Goal: Complete application form

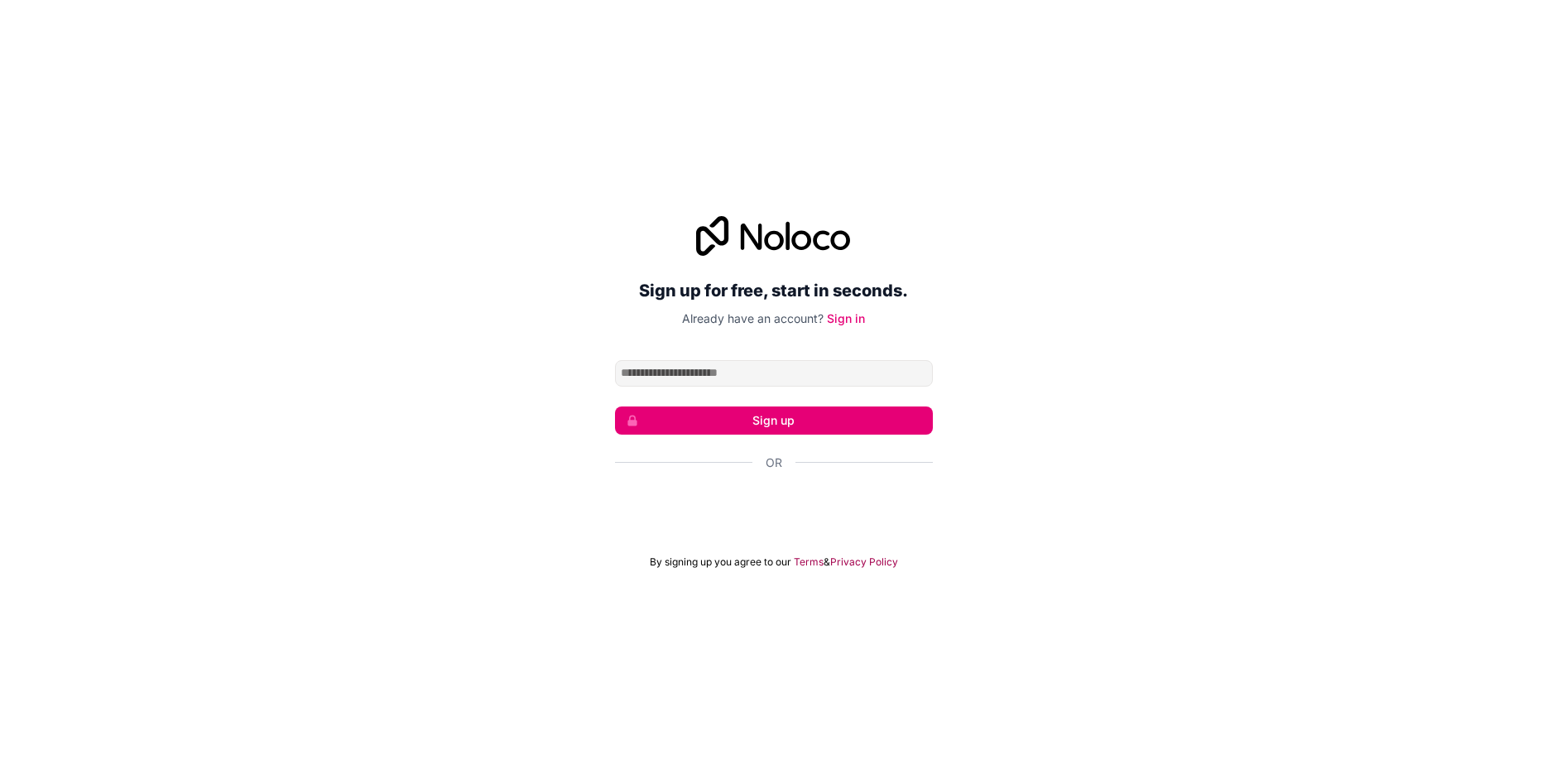
click at [704, 356] on div "Sign up for free, start in seconds. Already have an account? Sign in Sign up Or…" at bounding box center [773, 392] width 318 height 352
click at [706, 360] on input "Email address" at bounding box center [773, 373] width 318 height 27
type input "**********"
click button "Sign up" at bounding box center [773, 420] width 318 height 28
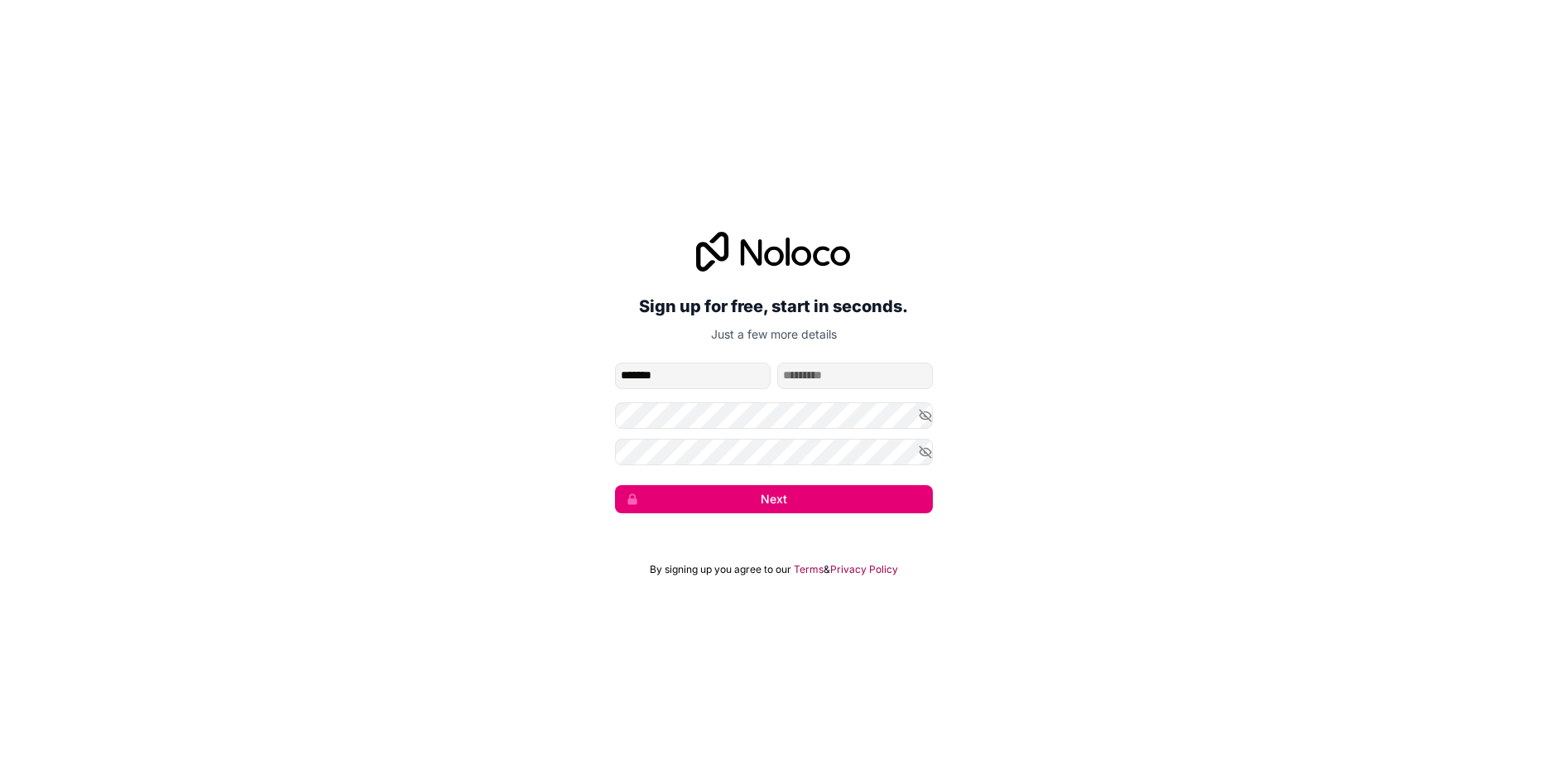
type input "******"
drag, startPoint x: 809, startPoint y: 373, endPoint x: 963, endPoint y: 381, distance: 154.2
click at [932, 380] on input "**********" at bounding box center [855, 375] width 156 height 27
type input "****"
click at [793, 503] on button "Next" at bounding box center [773, 499] width 318 height 28
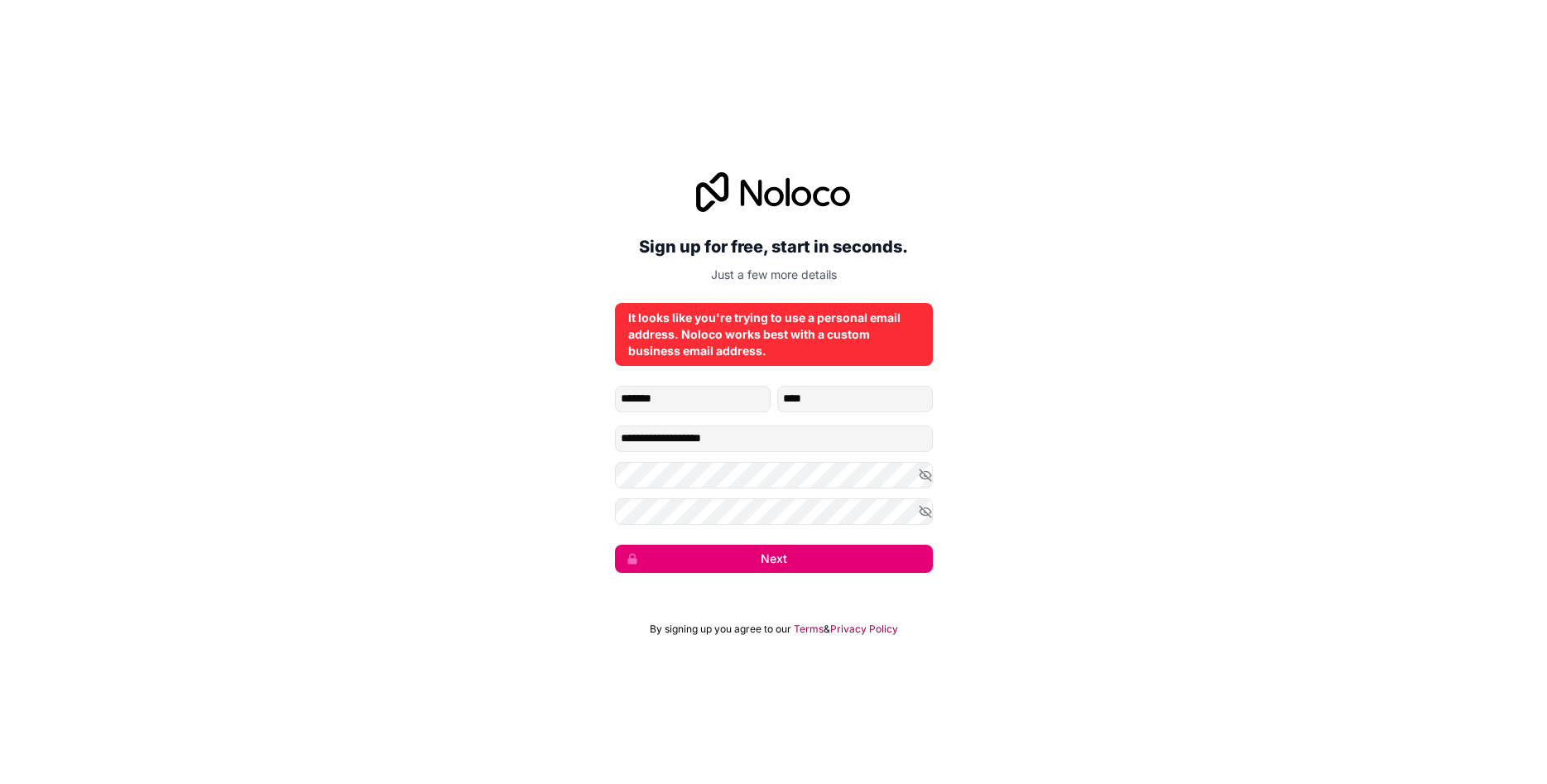
drag, startPoint x: 749, startPoint y: 373, endPoint x: 722, endPoint y: 384, distance: 29.2
click at [749, 373] on div "**********" at bounding box center [773, 373] width 318 height 400
click at [723, 384] on div "**********" at bounding box center [773, 373] width 318 height 400
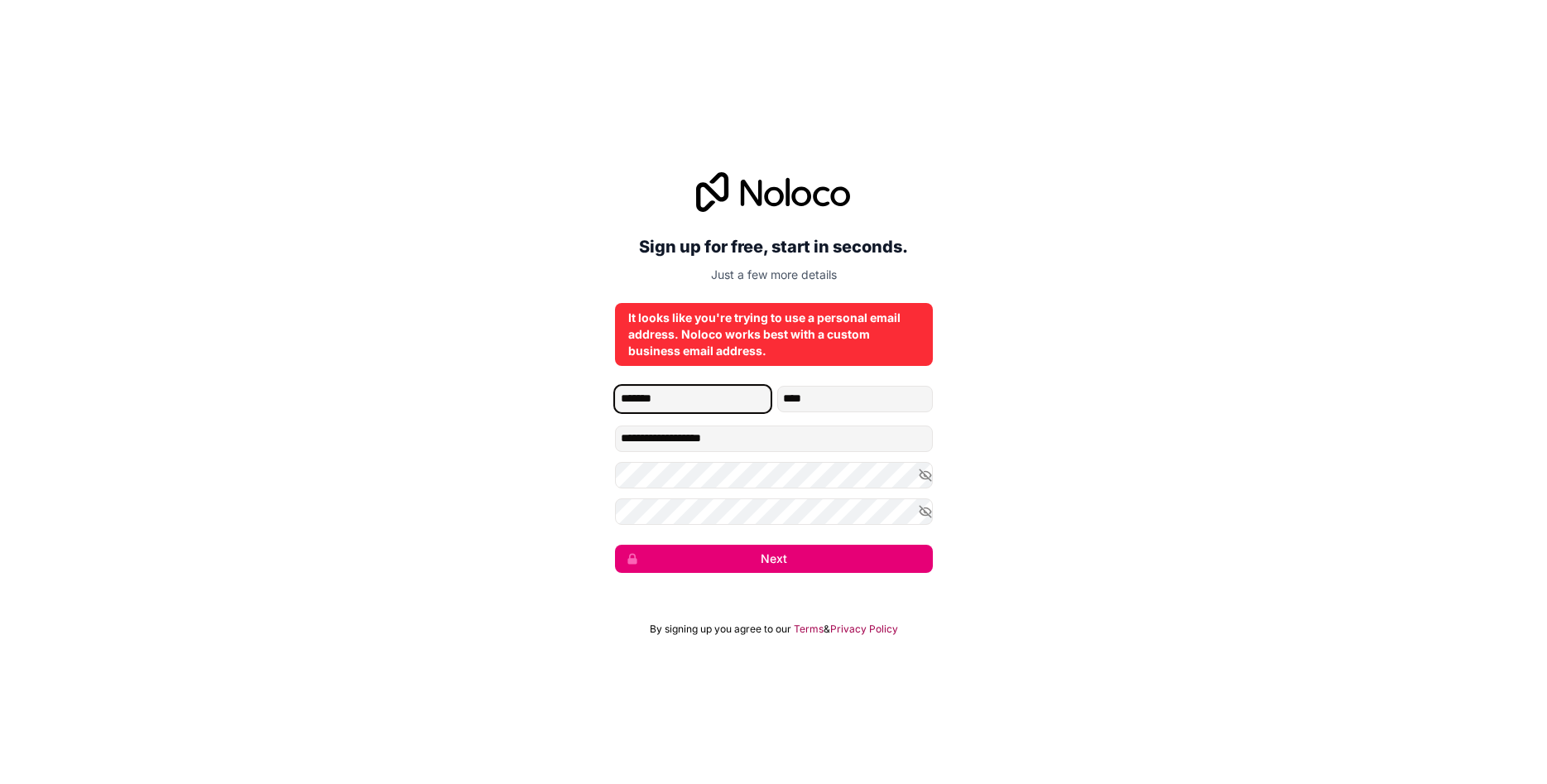
click at [722, 393] on input "******" at bounding box center [692, 398] width 156 height 27
click at [722, 395] on input "******" at bounding box center [692, 398] width 156 height 27
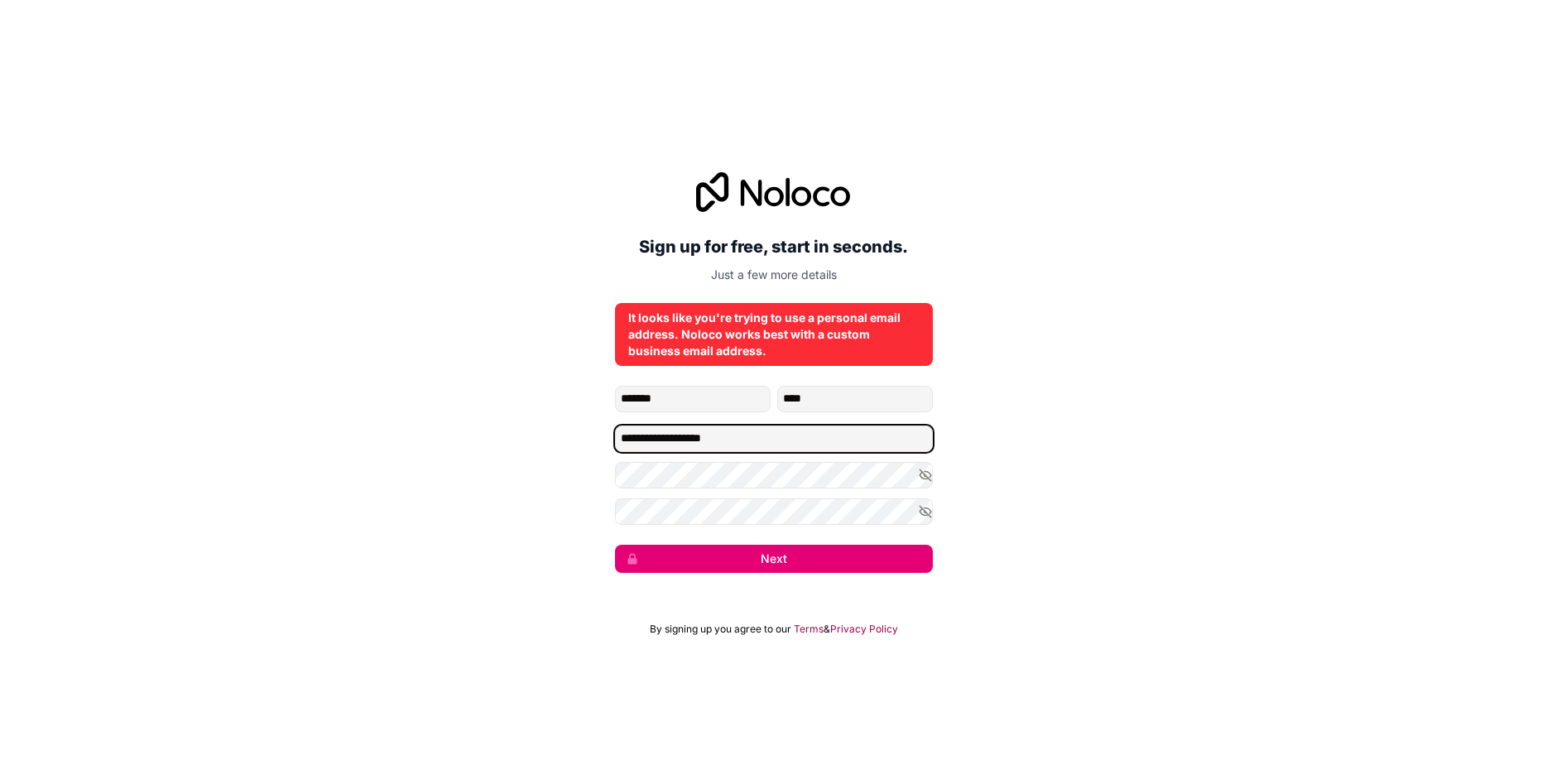
click at [702, 444] on input "**********" at bounding box center [773, 438] width 318 height 27
click at [701, 443] on input "**********" at bounding box center [773, 438] width 318 height 27
click at [640, 436] on input "**********" at bounding box center [773, 438] width 318 height 27
click at [640, 436] on input "**********" at bounding box center [773, 438] width 318 height 27
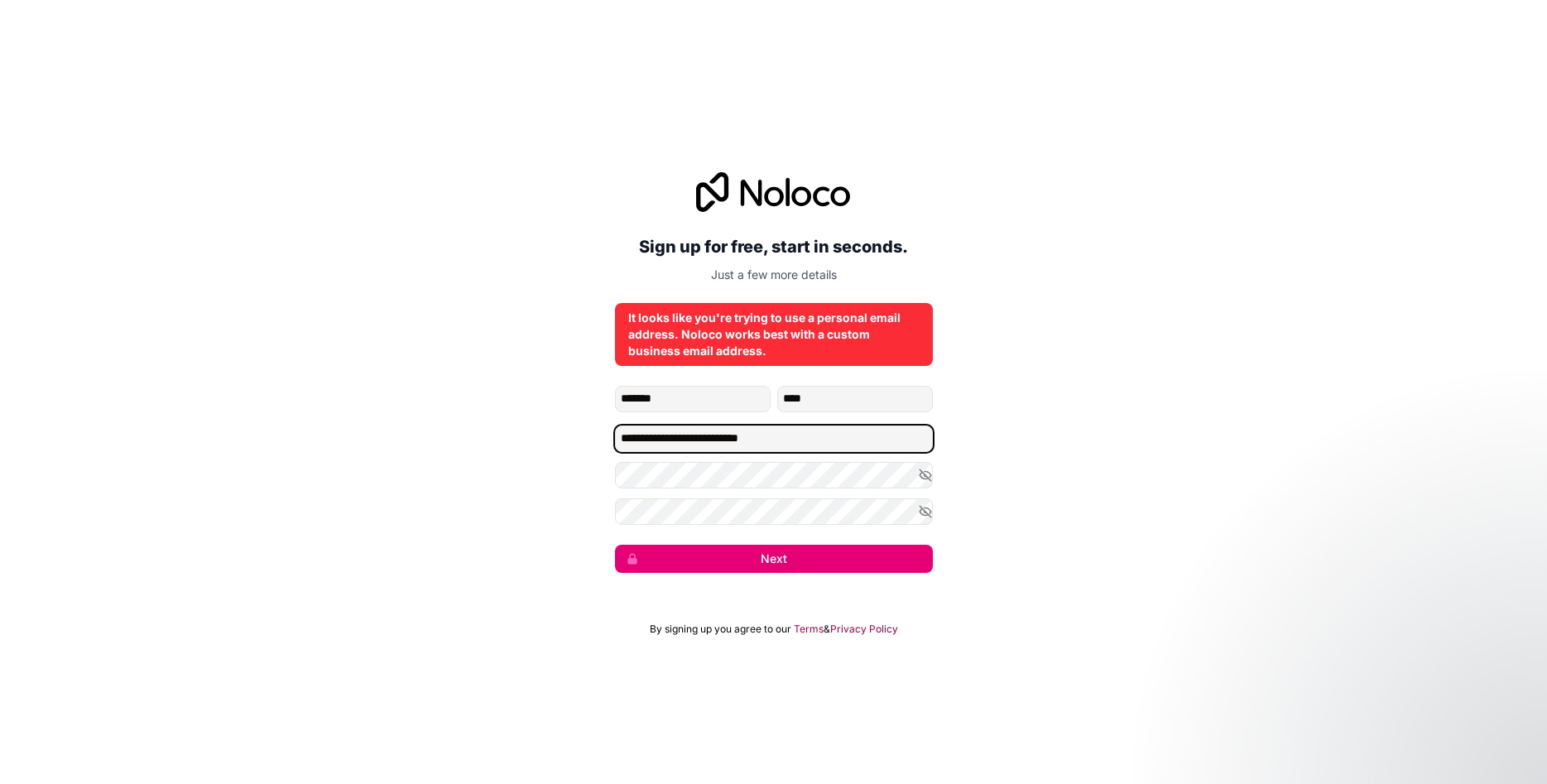
type input "**********"
click at [615, 545] on button "Next" at bounding box center [773, 559] width 318 height 28
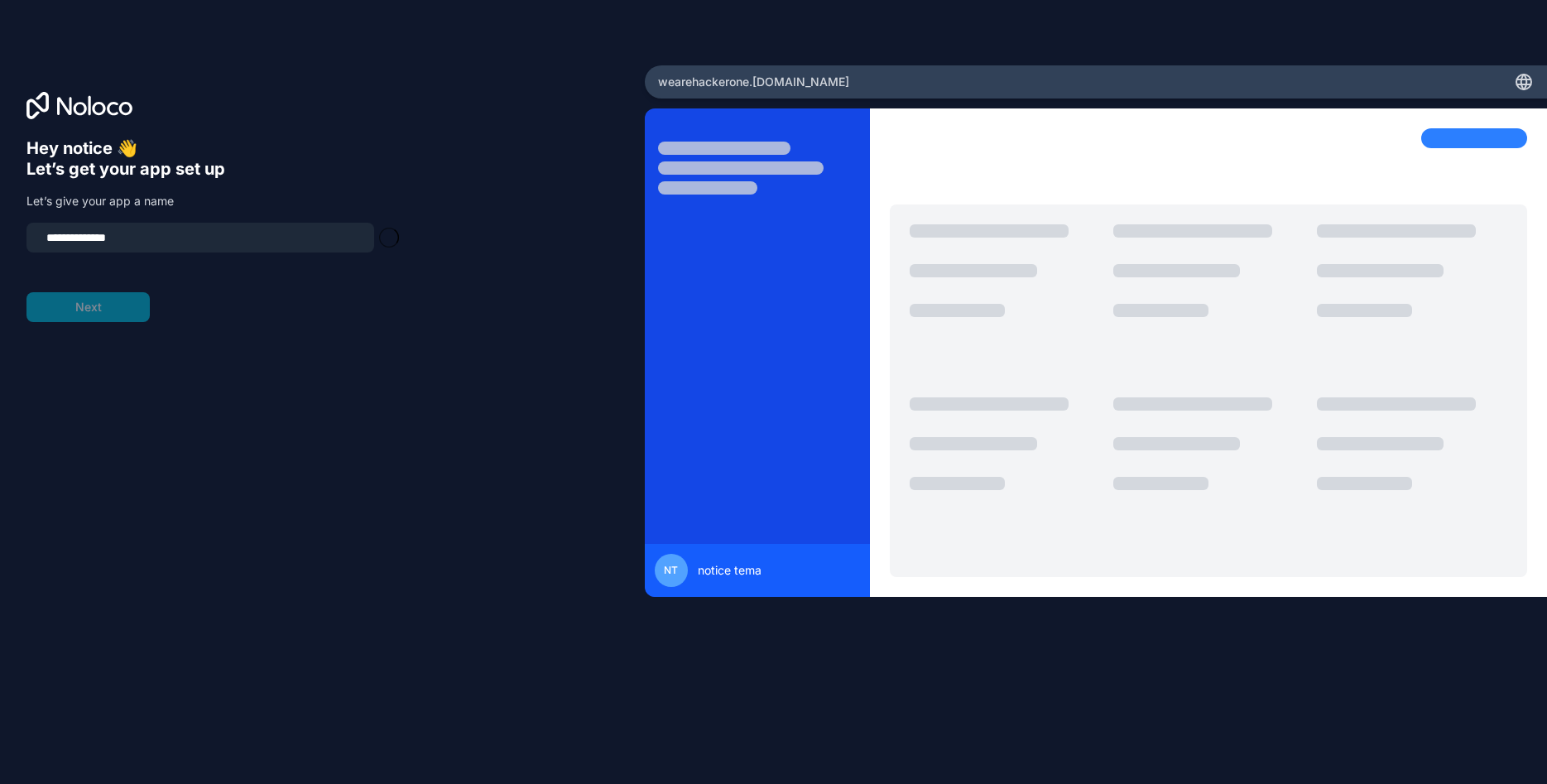
type input "**********"
click at [185, 246] on input "**********" at bounding box center [200, 237] width 328 height 23
click at [188, 244] on input "**********" at bounding box center [200, 237] width 328 height 23
click at [189, 244] on input "**********" at bounding box center [200, 237] width 328 height 23
type input "******"
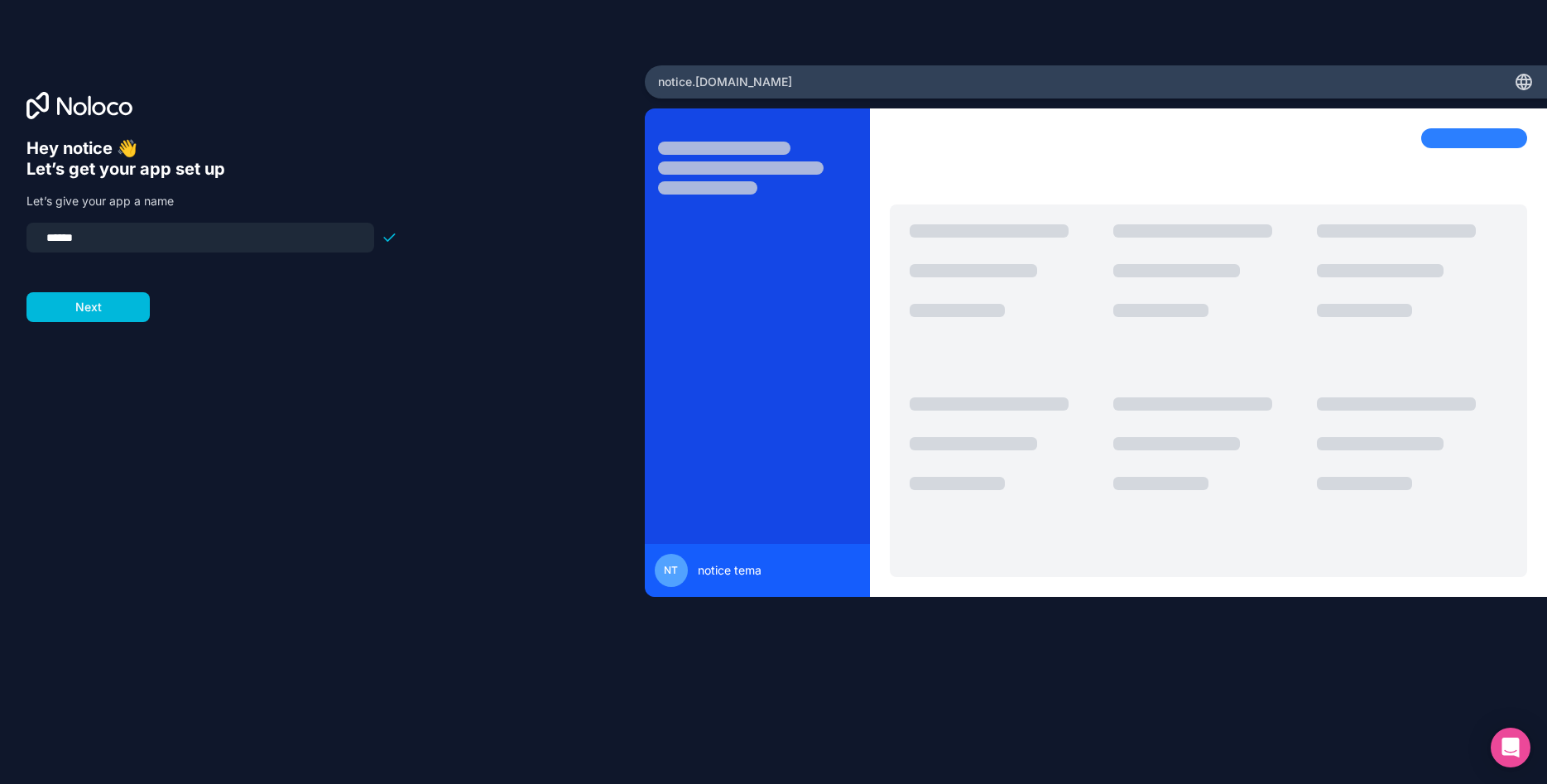
click at [84, 313] on button "Next" at bounding box center [88, 307] width 123 height 30
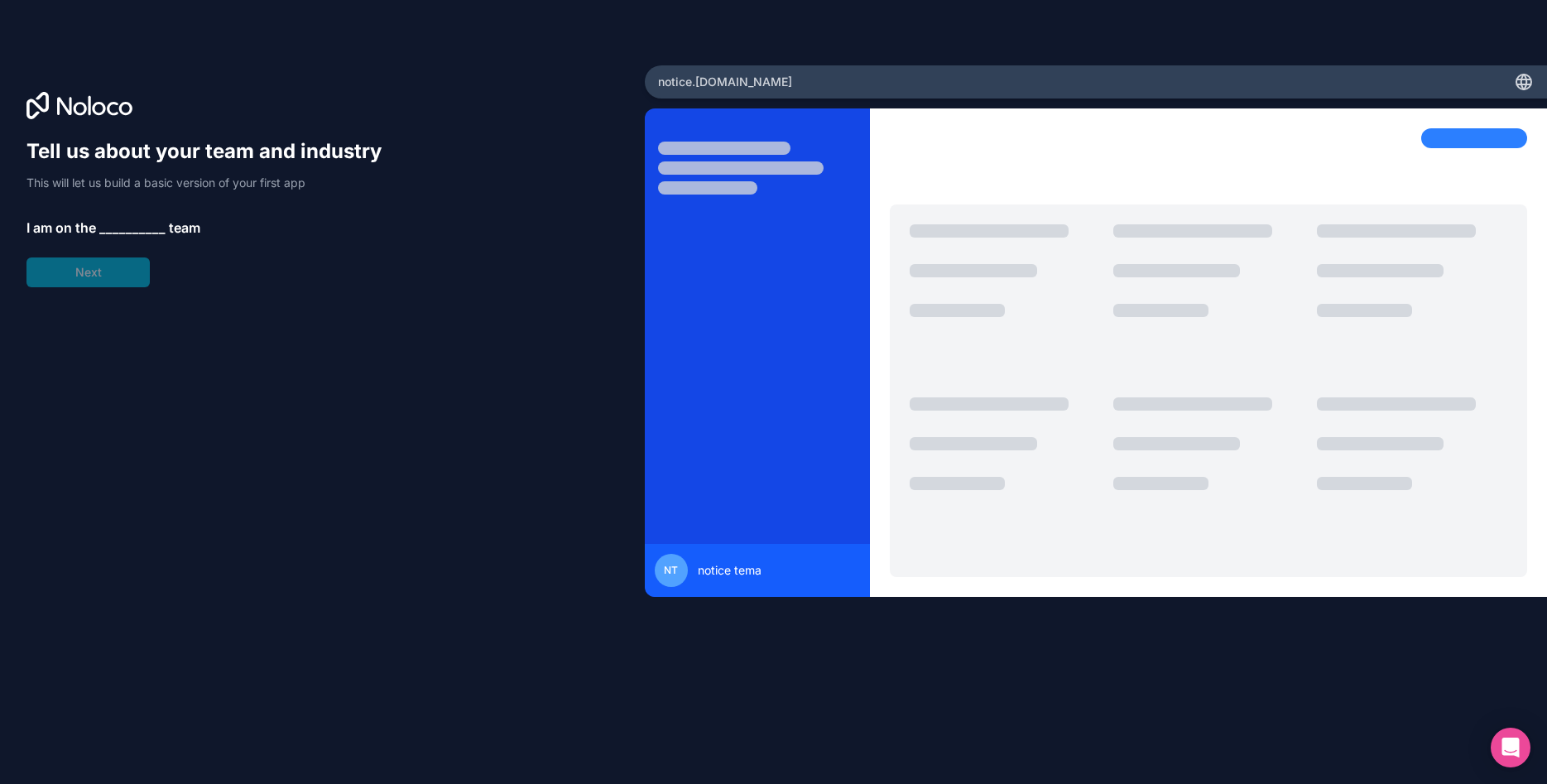
click at [128, 266] on div "Tell us about your team and industry This will let us build a basic version of …" at bounding box center [212, 212] width 371 height 149
click at [131, 211] on div "Tell us about your team and industry This will let us build a basic version of …" at bounding box center [212, 212] width 371 height 149
click at [129, 227] on span "__________" at bounding box center [132, 227] width 66 height 19
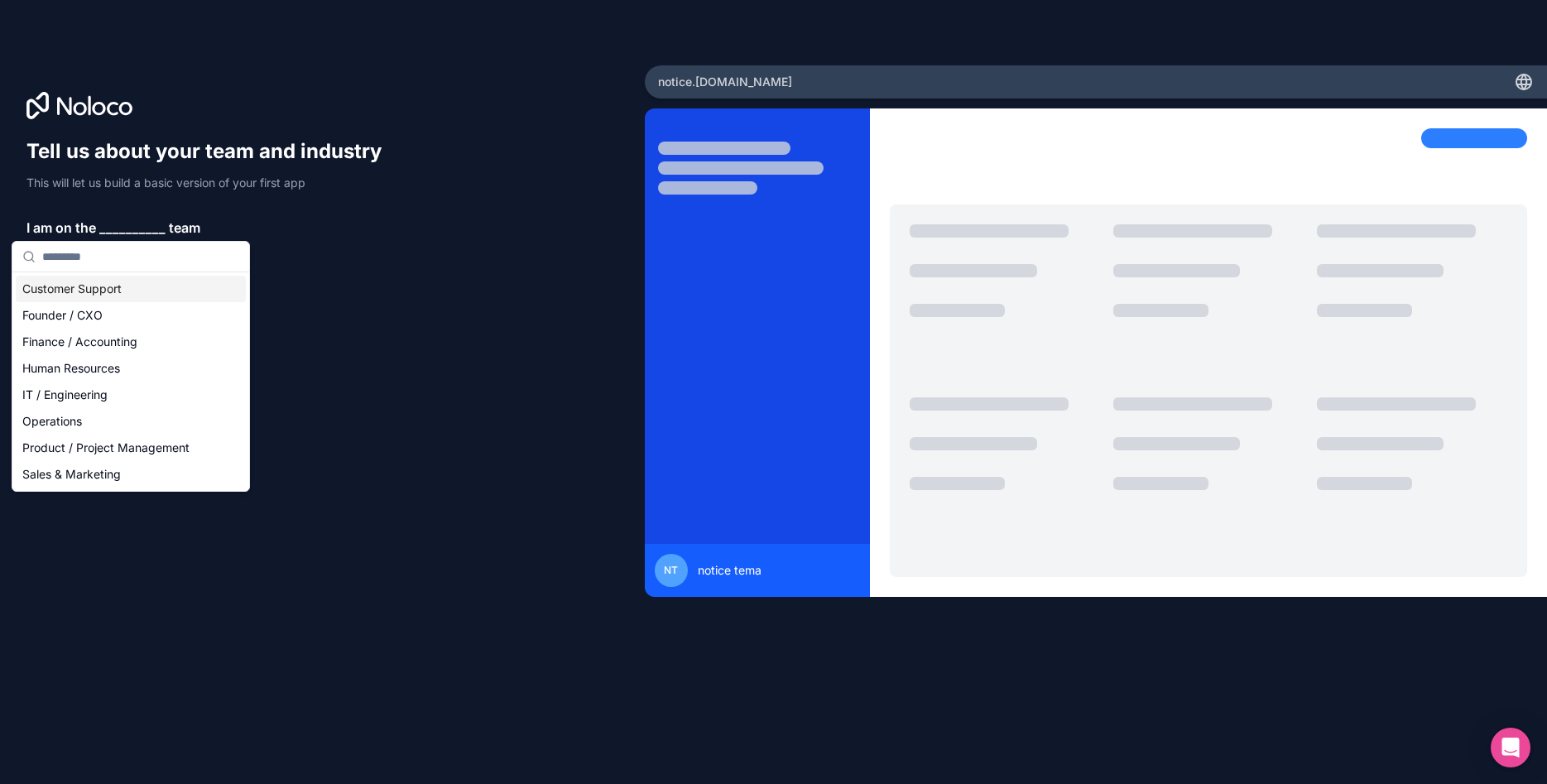
click at [115, 291] on div "Customer Support" at bounding box center [131, 288] width 230 height 27
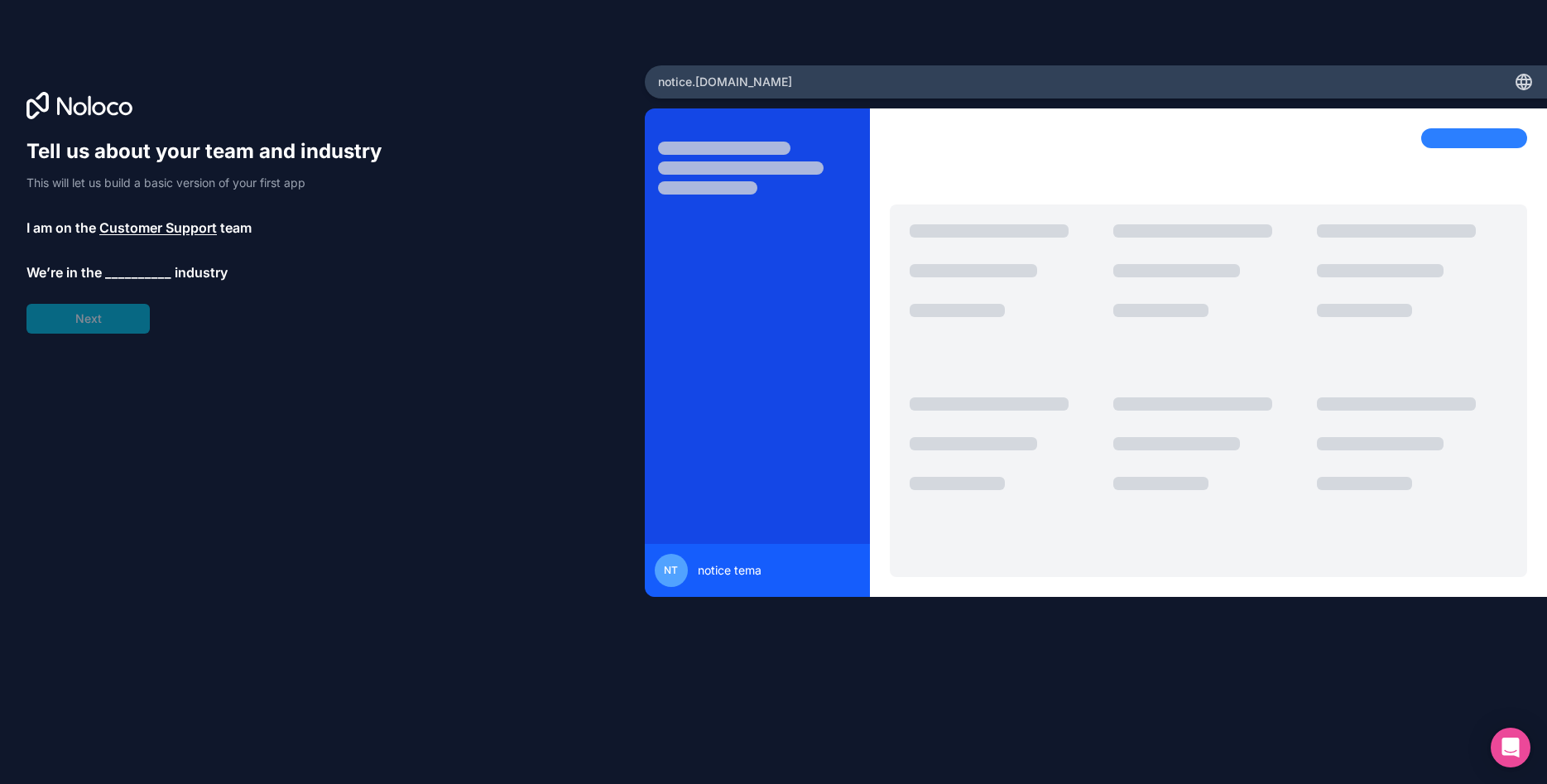
click at [106, 305] on div "Tell us about your team and industry This will let us build a basic version of …" at bounding box center [212, 235] width 371 height 196
click at [135, 273] on span "__________" at bounding box center [137, 273] width 66 height 19
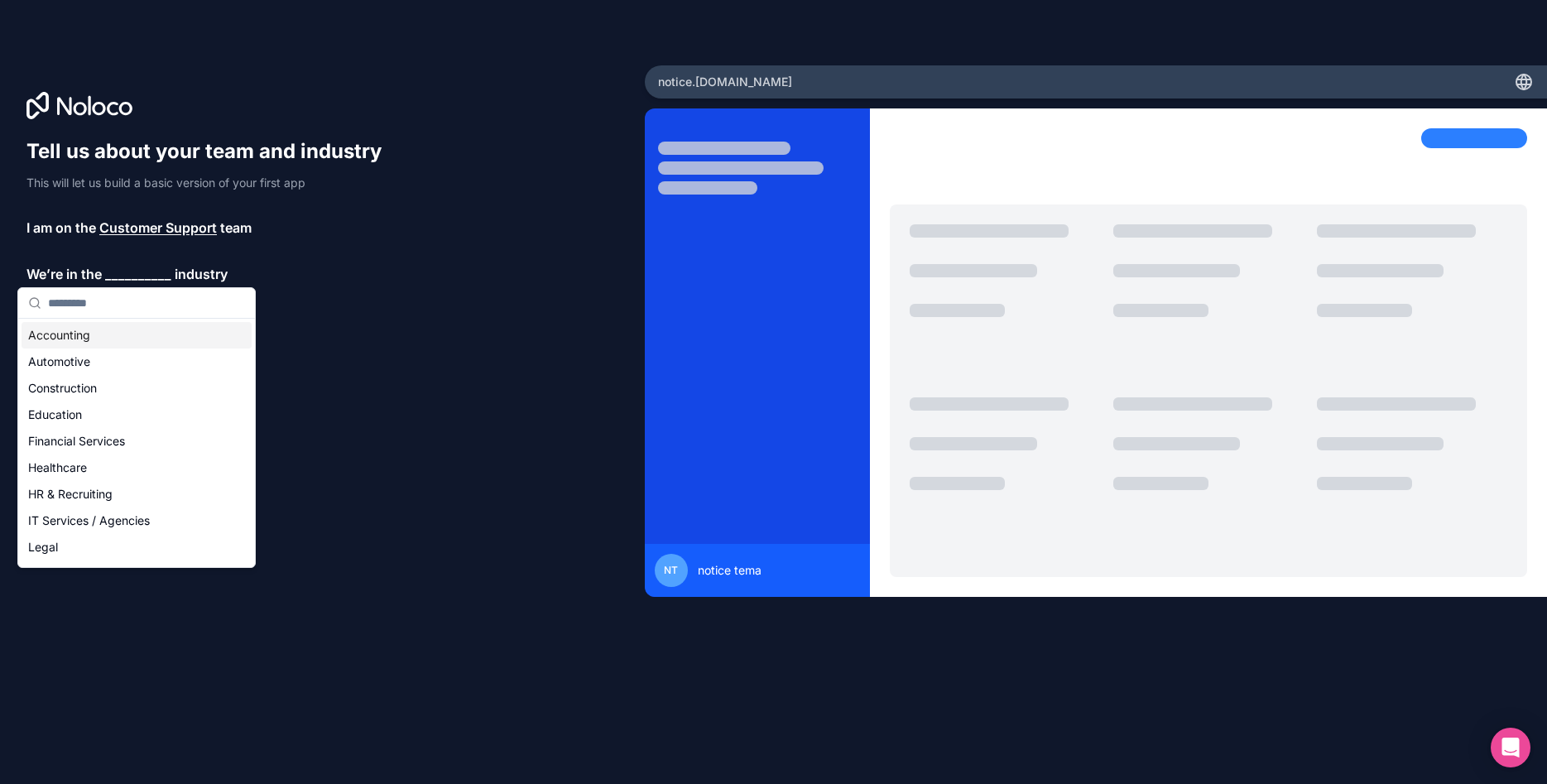
click at [132, 317] on input "text" at bounding box center [146, 303] width 197 height 30
click at [110, 344] on div "Accounting" at bounding box center [136, 335] width 230 height 27
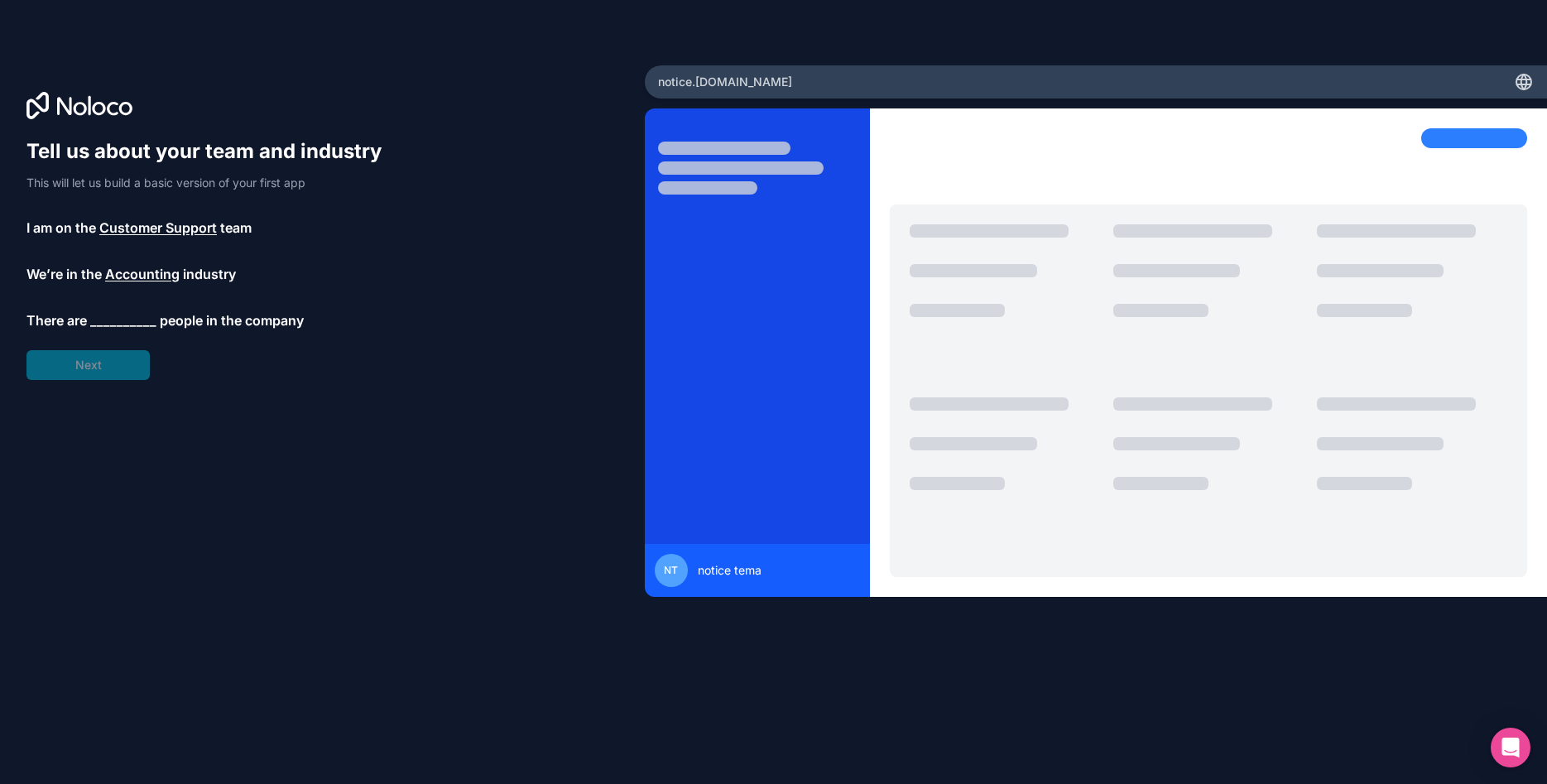
click at [127, 313] on span "__________" at bounding box center [122, 320] width 66 height 19
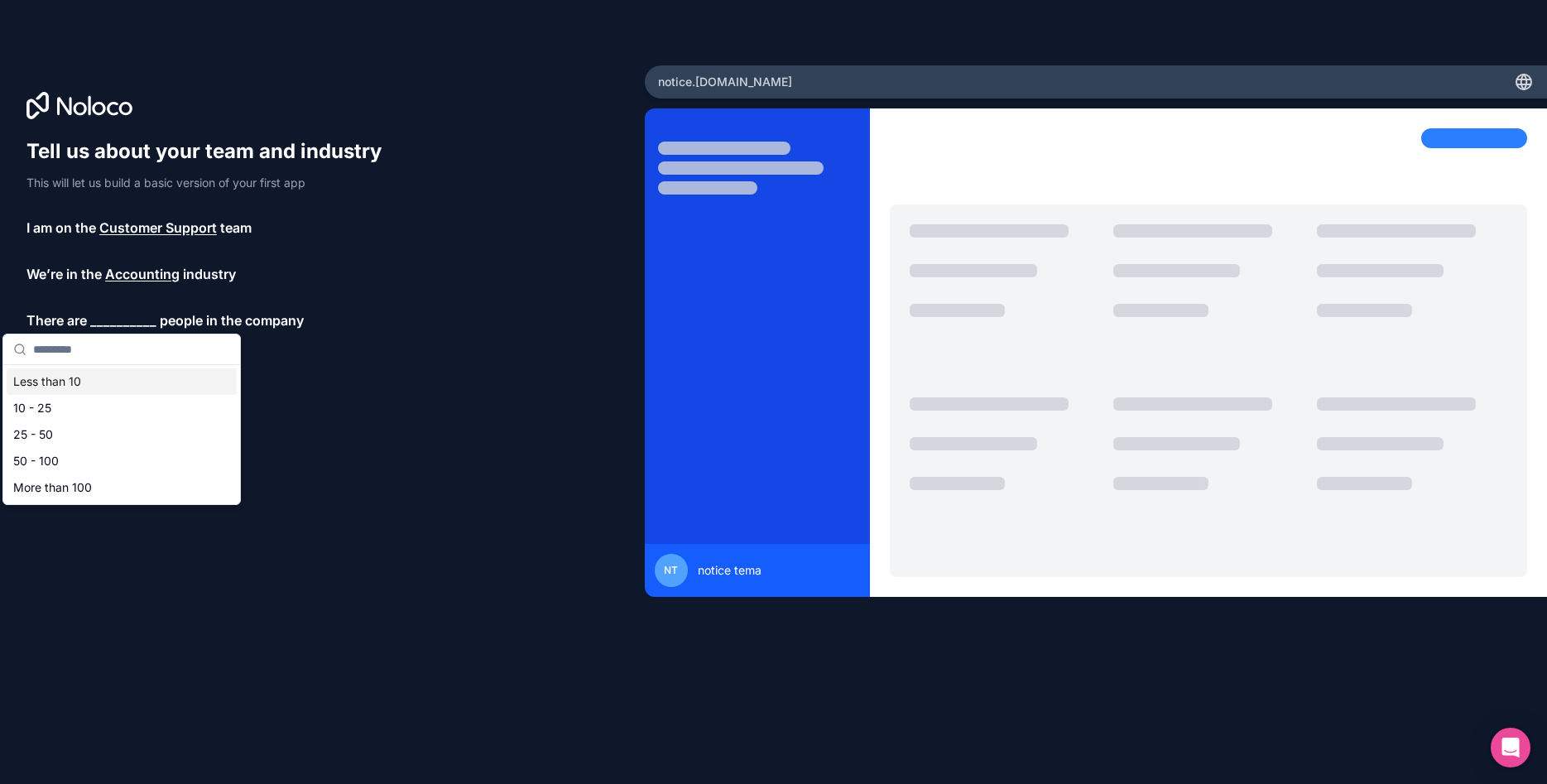
click at [116, 348] on input "text" at bounding box center [132, 349] width 197 height 30
click at [97, 374] on div "Less than 10" at bounding box center [121, 381] width 230 height 27
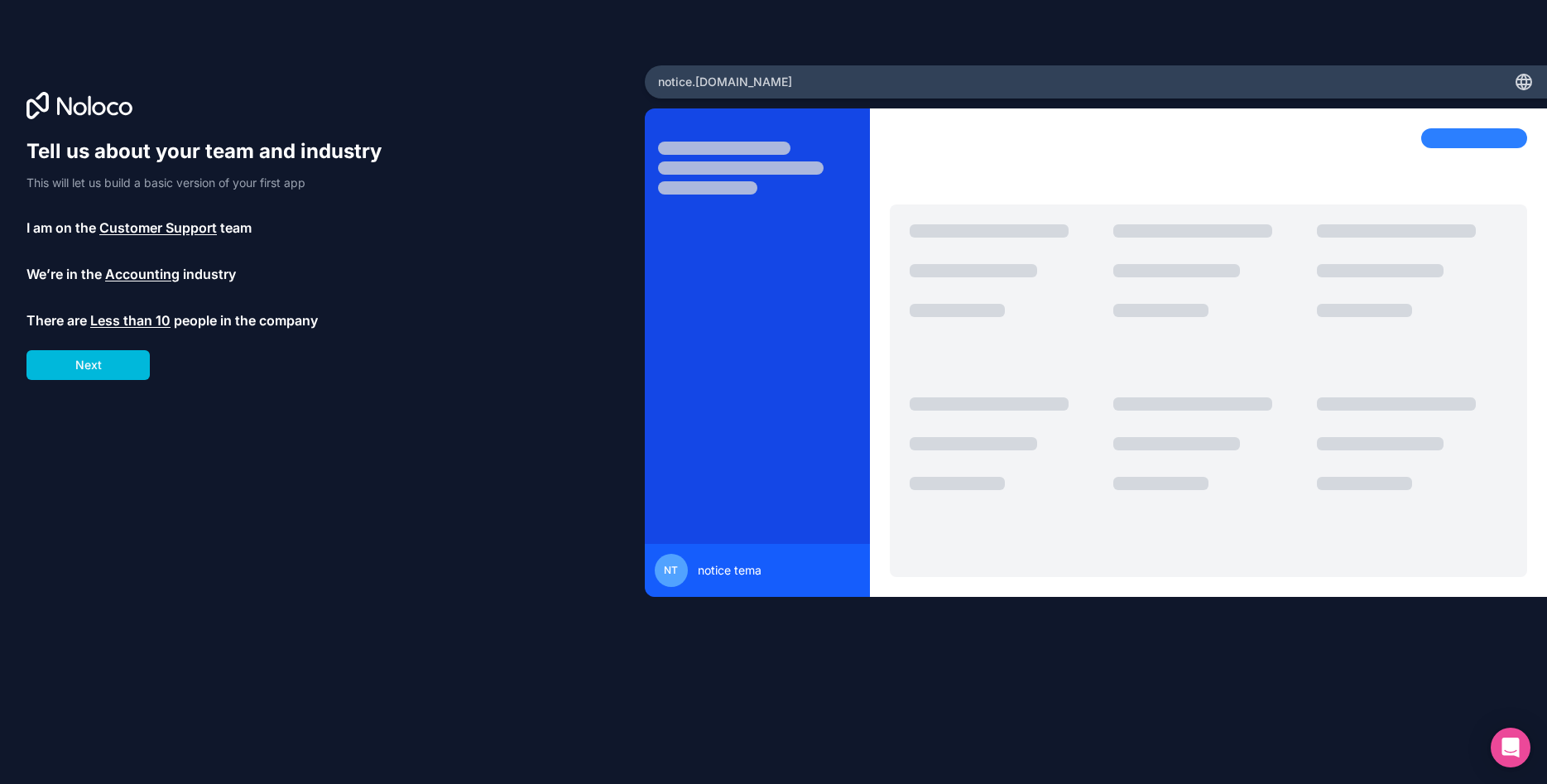
click at [156, 309] on div "Tell us about your team and industry This will let us build a basic version of …" at bounding box center [212, 259] width 371 height 242
click at [137, 328] on span "Less than 10" at bounding box center [130, 320] width 81 height 19
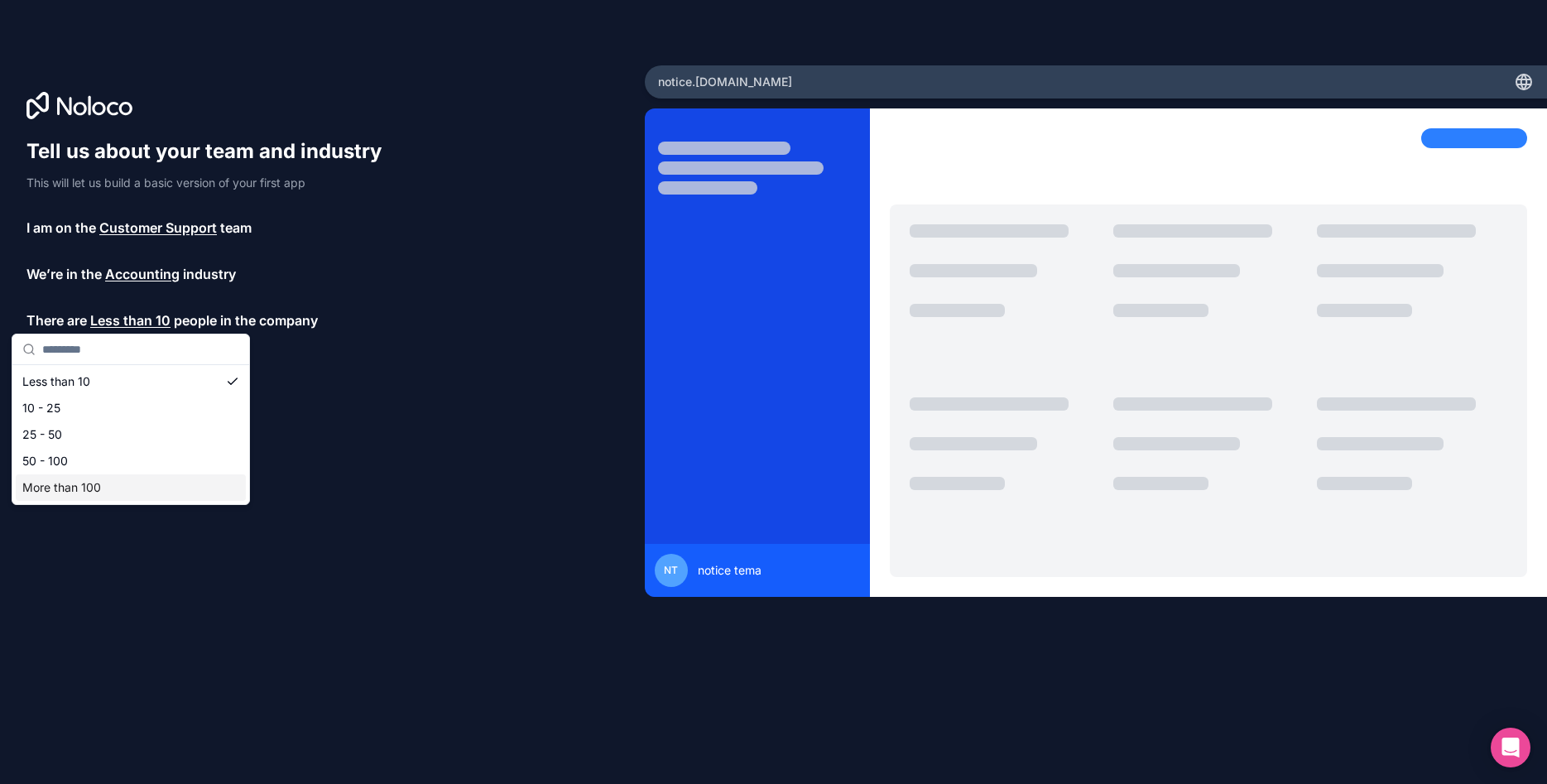
click at [109, 479] on div "More than 100" at bounding box center [131, 487] width 230 height 27
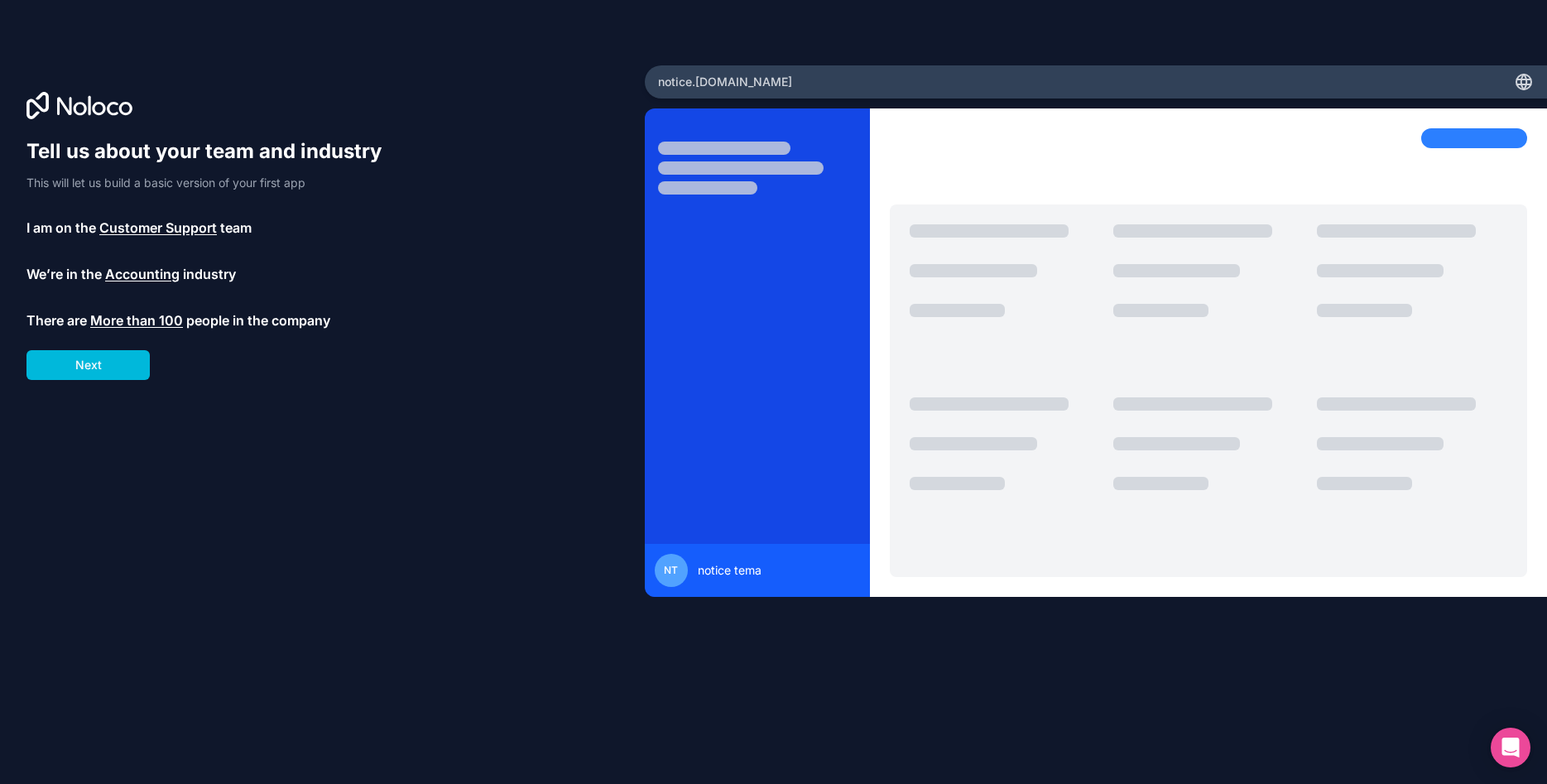
click at [117, 357] on button "Next" at bounding box center [88, 365] width 123 height 30
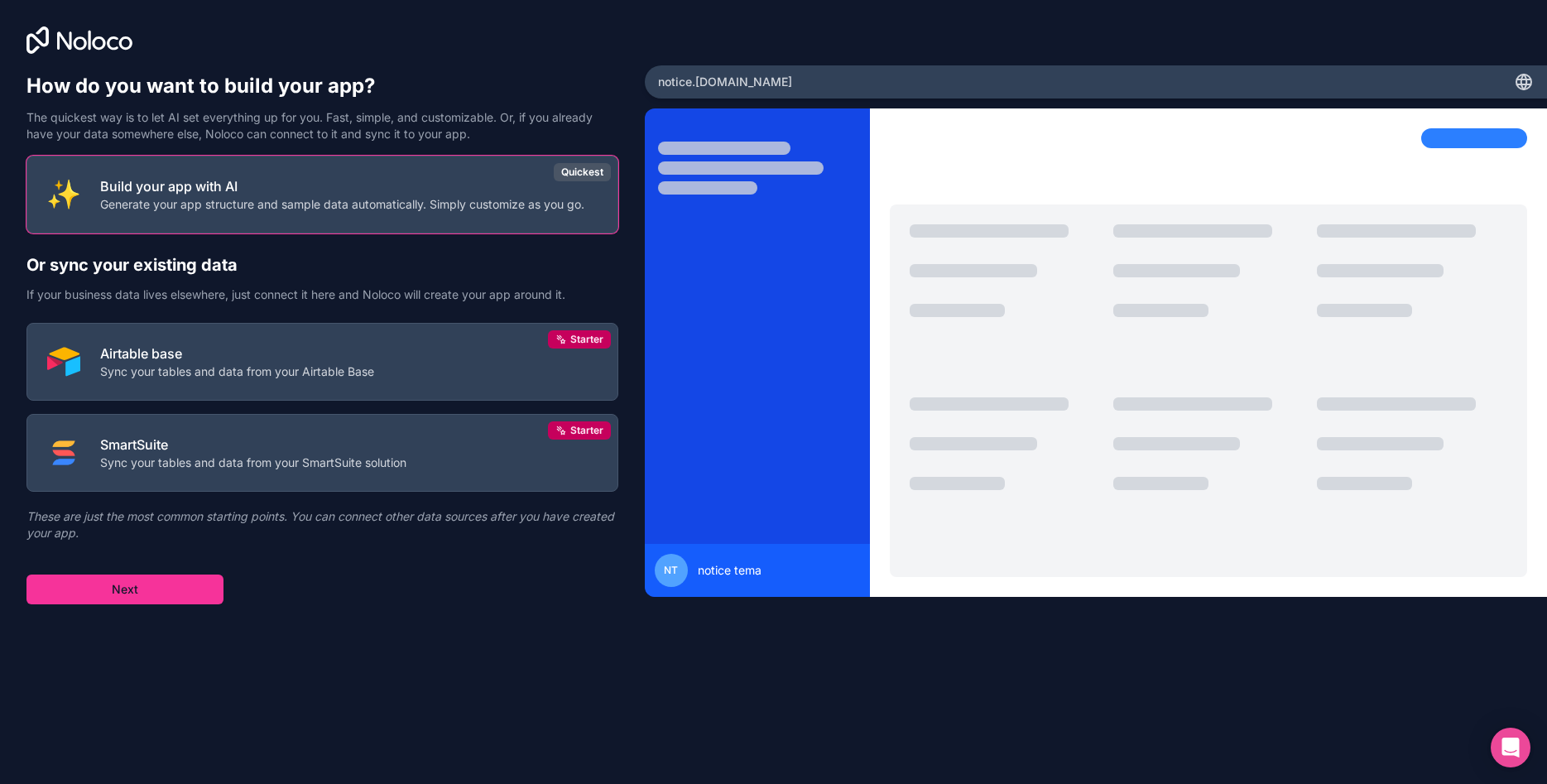
click at [162, 588] on button "Next" at bounding box center [125, 589] width 197 height 30
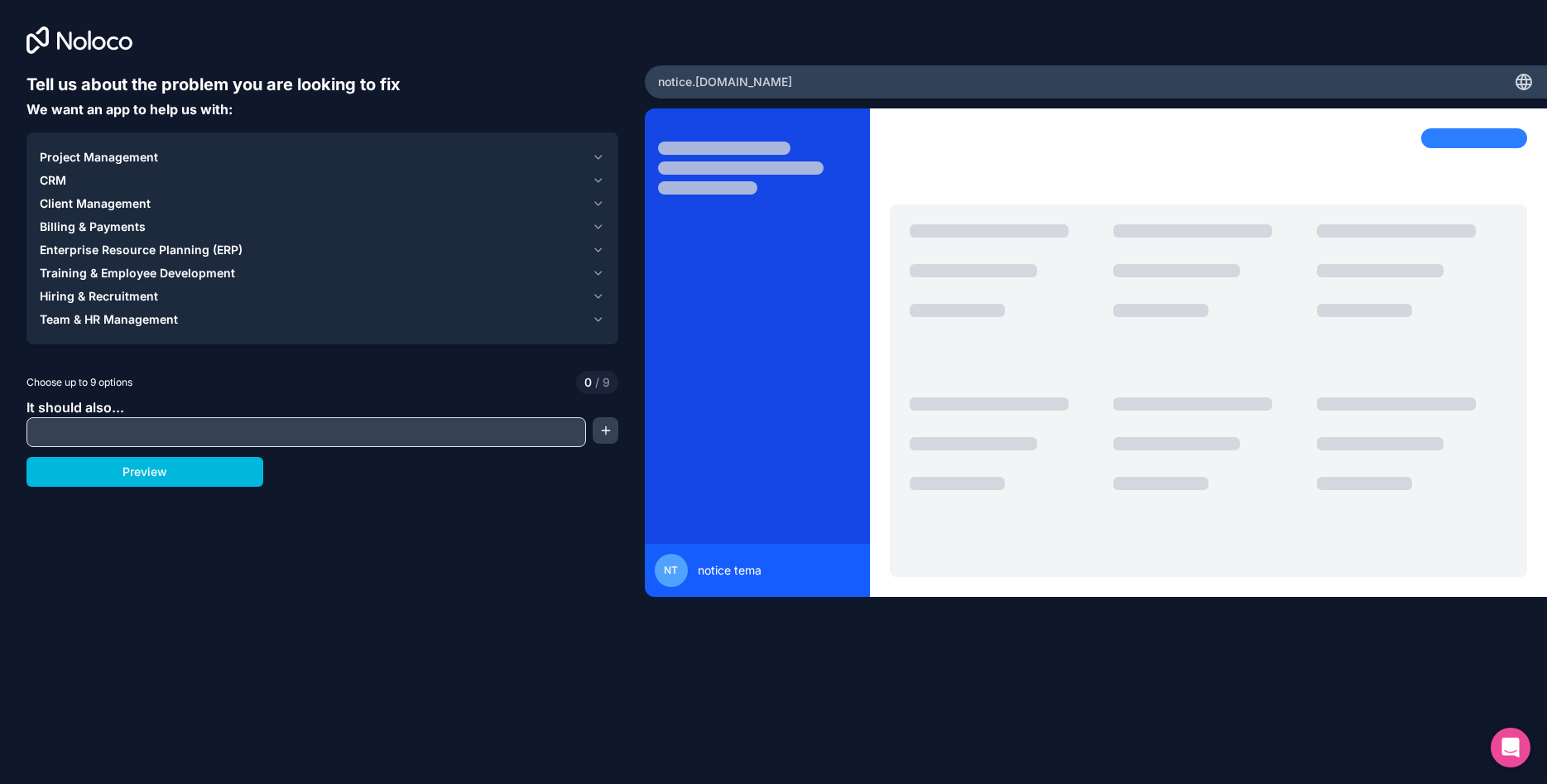
drag, startPoint x: 263, startPoint y: 221, endPoint x: 250, endPoint y: 234, distance: 18.4
click at [263, 219] on div "Billing & Payments" at bounding box center [312, 227] width 545 height 17
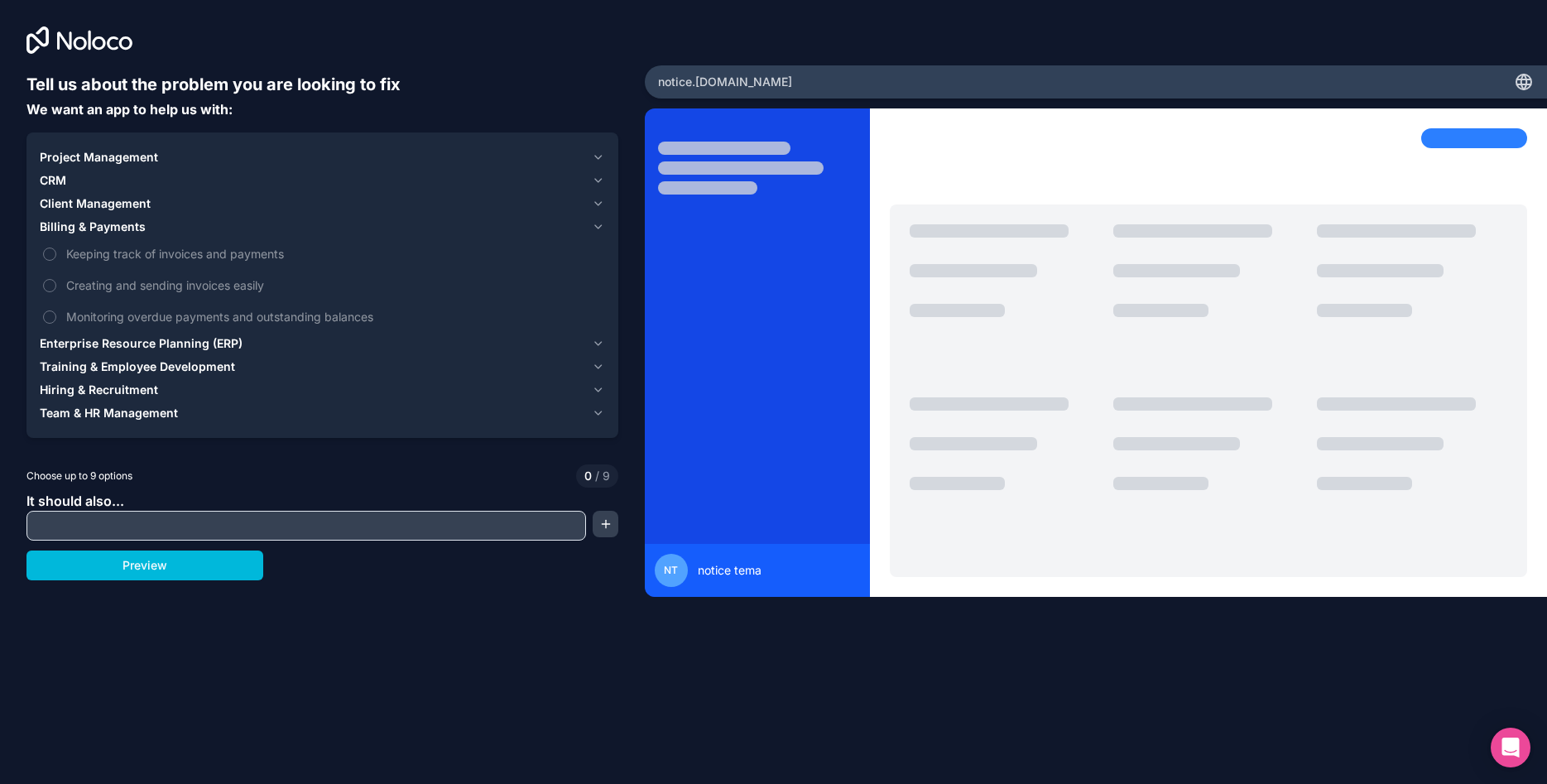
click at [197, 187] on div "CRM" at bounding box center [312, 181] width 545 height 17
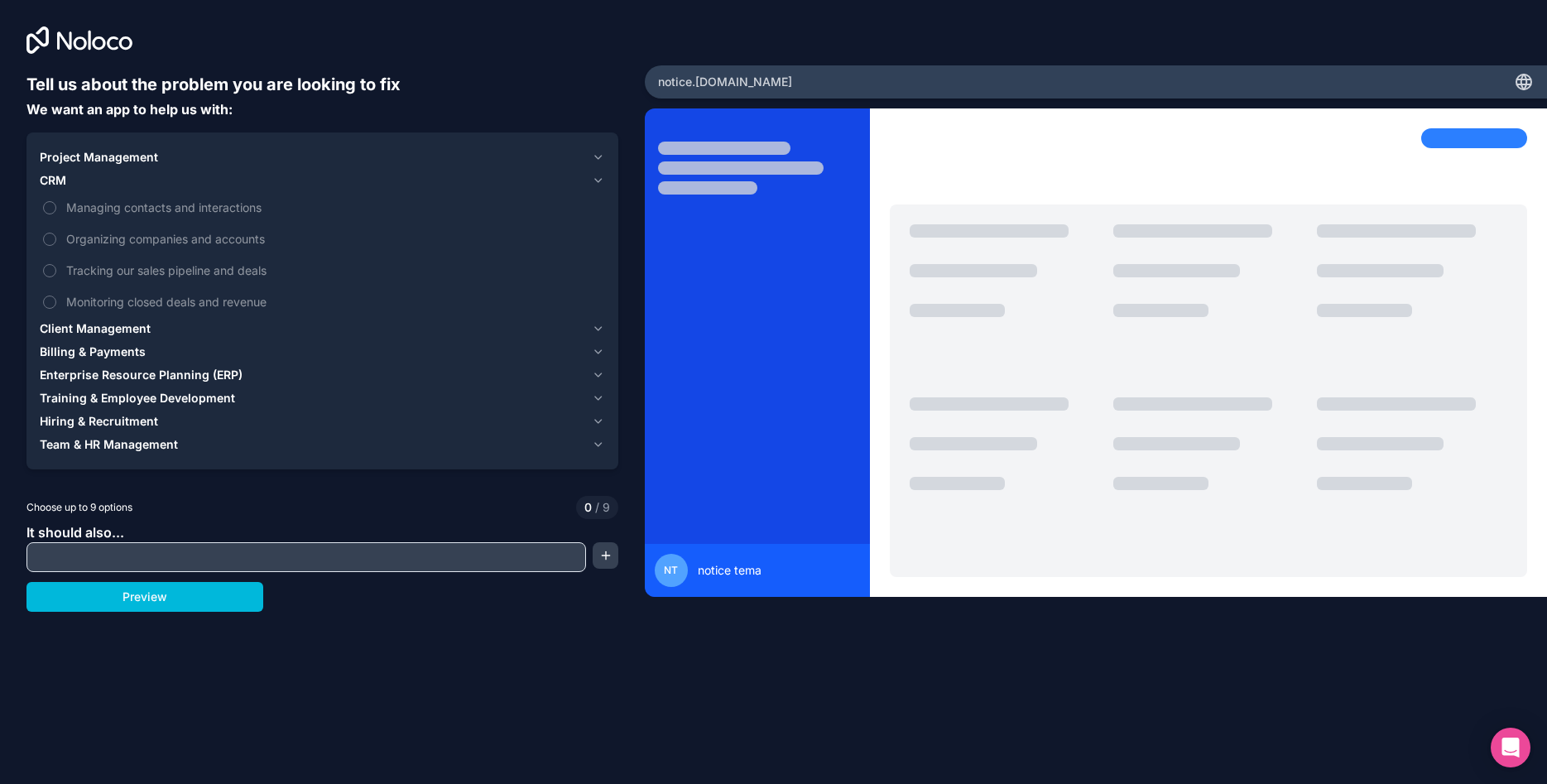
click at [212, 160] on div "Project Management" at bounding box center [312, 158] width 545 height 17
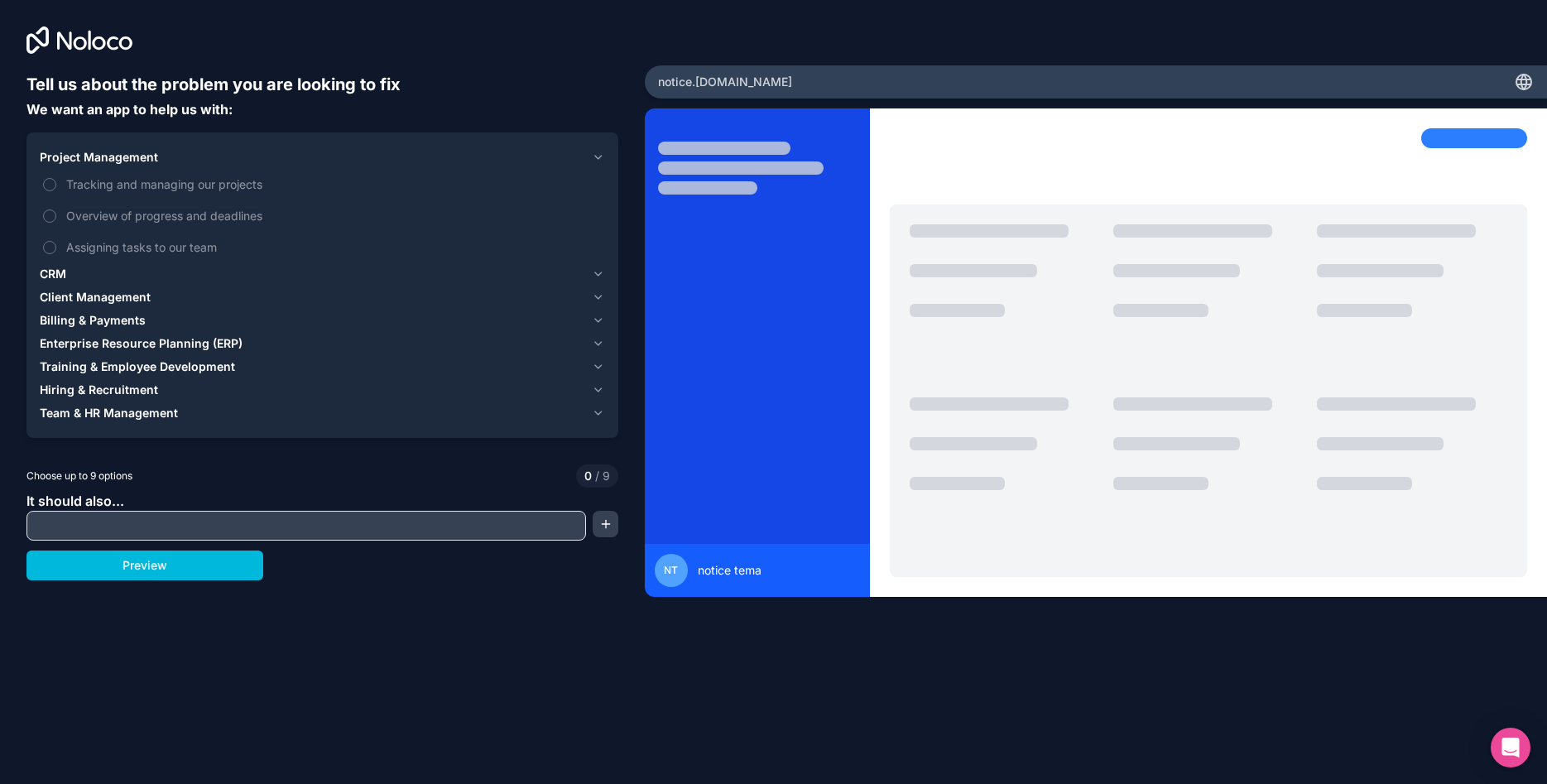
click at [100, 184] on span "Tracking and managing our projects" at bounding box center [334, 183] width 536 height 18
click at [57, 184] on button "Tracking and managing our projects" at bounding box center [49, 184] width 13 height 13
click at [88, 233] on label "Assigning tasks to our team" at bounding box center [323, 247] width 565 height 31
click at [57, 241] on button "Assigning tasks to our team" at bounding box center [49, 247] width 13 height 13
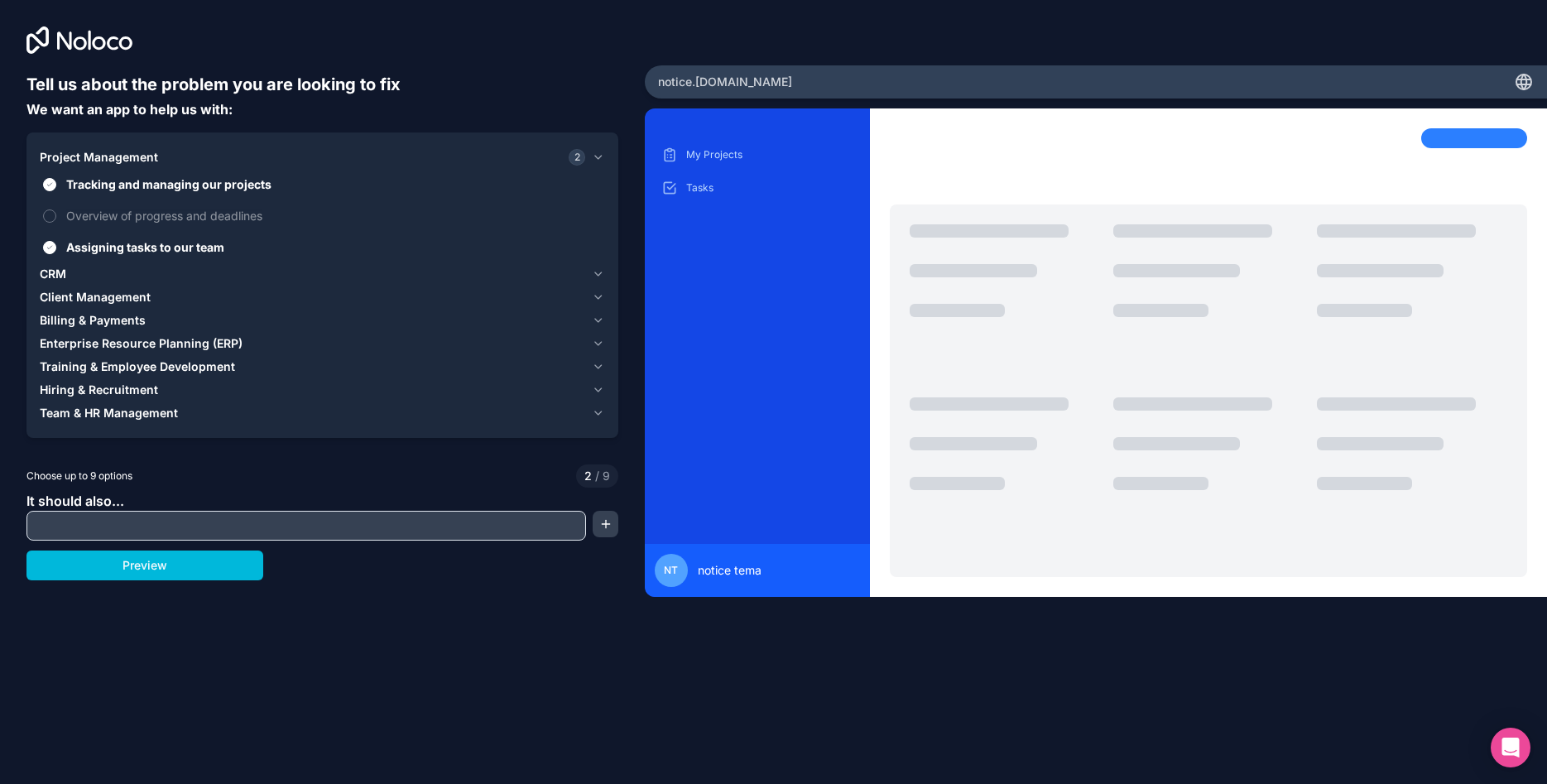
click at [96, 202] on label "Overview of progress and deadlines" at bounding box center [323, 215] width 565 height 31
click at [57, 209] on button "Overview of progress and deadlines" at bounding box center [49, 216] width 13 height 13
click at [135, 276] on div "CRM" at bounding box center [312, 274] width 545 height 17
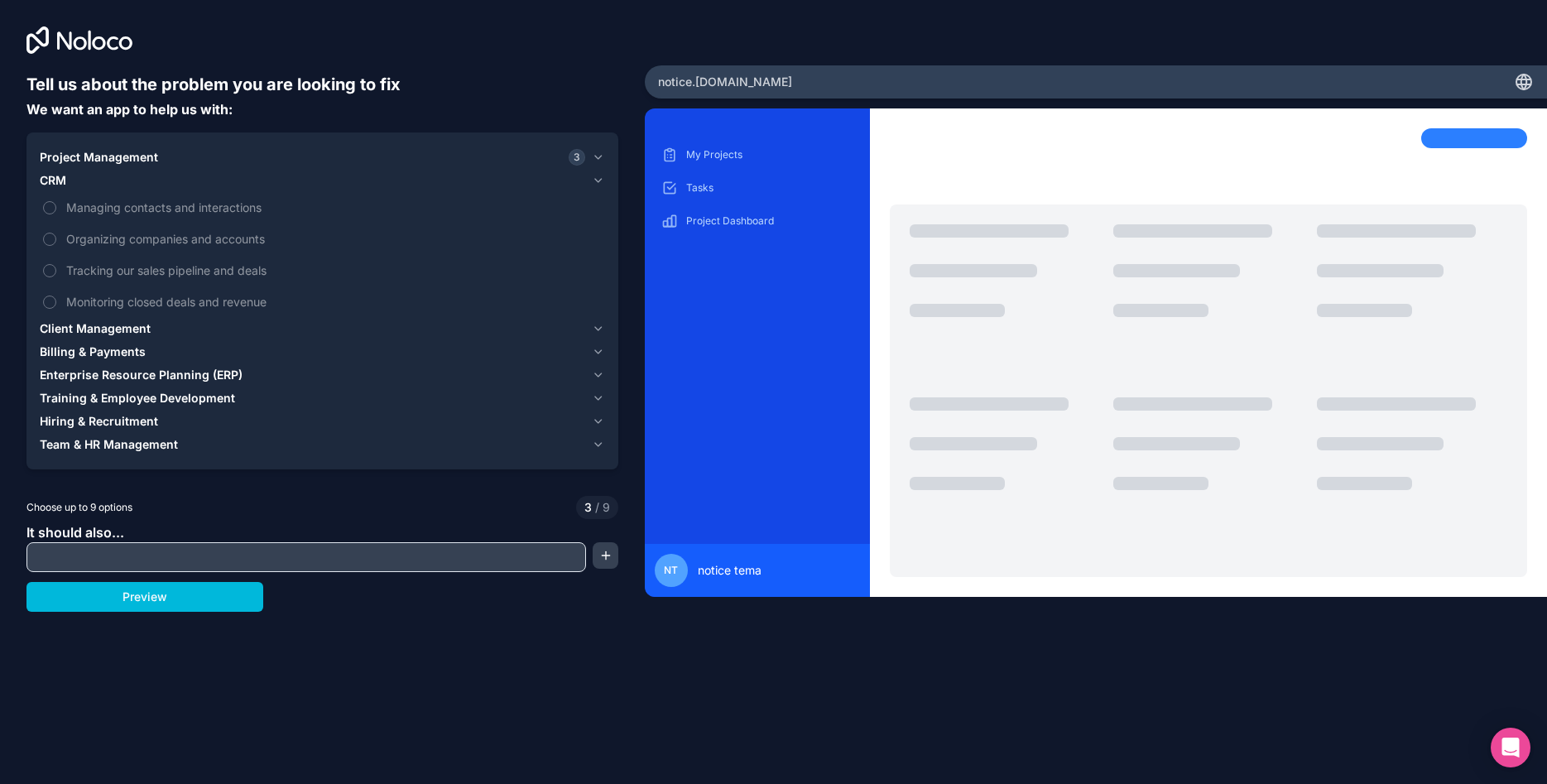
click at [106, 229] on label "Organizing companies and accounts" at bounding box center [323, 238] width 565 height 31
click at [57, 233] on button "Organizing companies and accounts" at bounding box center [49, 239] width 13 height 13
click at [75, 203] on span "Managing contacts and interactions" at bounding box center [334, 207] width 536 height 18
click at [57, 203] on button "Managing contacts and interactions" at bounding box center [49, 208] width 13 height 13
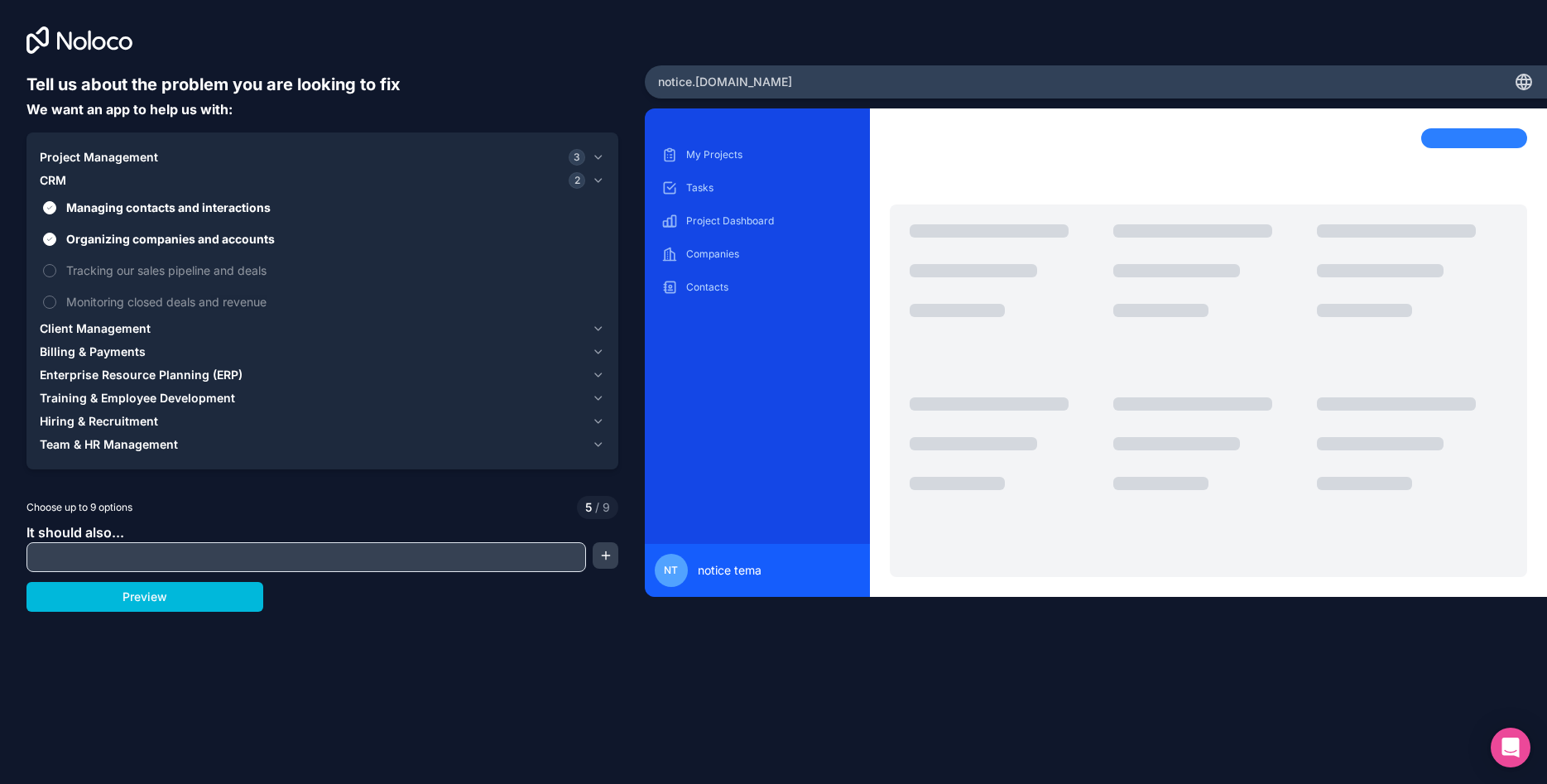
click at [70, 260] on label "Tracking our sales pipeline and deals" at bounding box center [323, 270] width 565 height 31
click at [57, 264] on button "Tracking our sales pipeline and deals" at bounding box center [49, 271] width 13 height 13
click at [67, 288] on label "Monitoring closed deals and revenue" at bounding box center [323, 301] width 565 height 31
click at [57, 296] on button "Monitoring closed deals and revenue" at bounding box center [49, 302] width 13 height 13
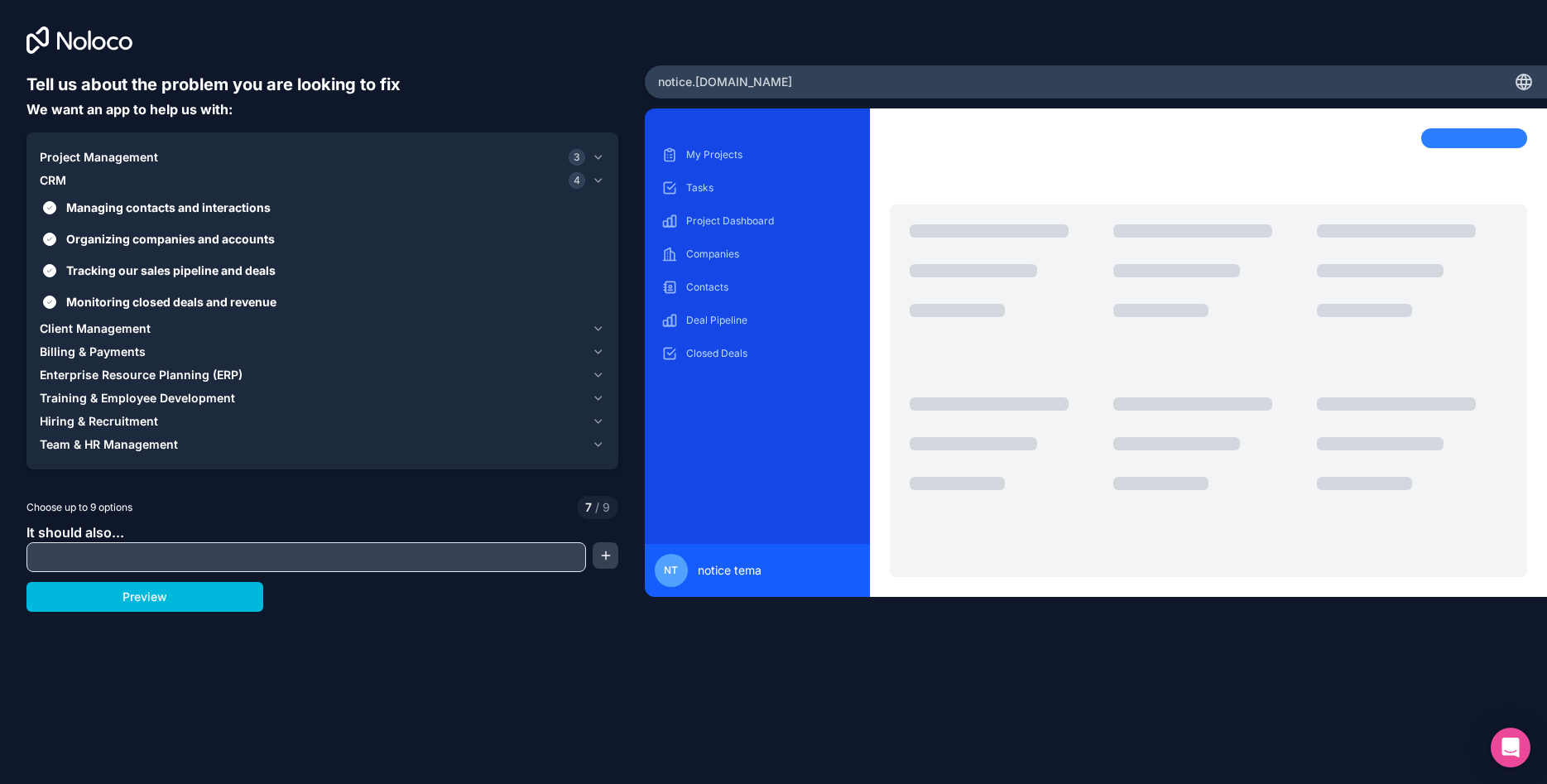
click at [86, 328] on span "Client Management" at bounding box center [95, 329] width 111 height 17
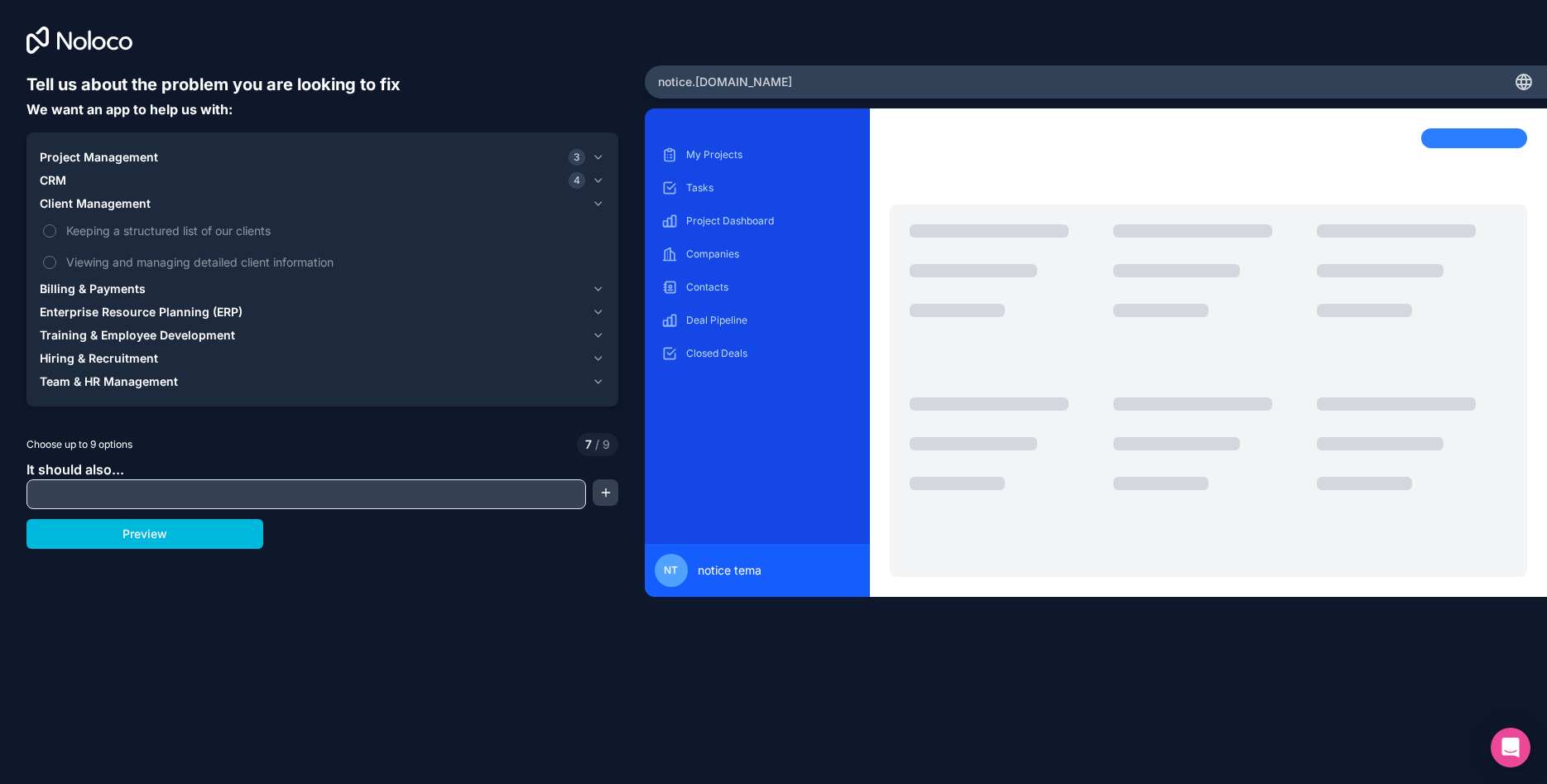
click at [104, 247] on label "Viewing and managing detailed client information" at bounding box center [323, 261] width 565 height 31
click at [57, 256] on button "Viewing and managing detailed client information" at bounding box center [49, 262] width 13 height 13
click at [62, 252] on label "Viewing and managing detailed client information" at bounding box center [323, 261] width 565 height 31
click at [57, 256] on button "Viewing and managing detailed client information" at bounding box center [49, 262] width 13 height 13
click at [59, 242] on label "Keeping a structured list of our clients" at bounding box center [323, 230] width 565 height 31
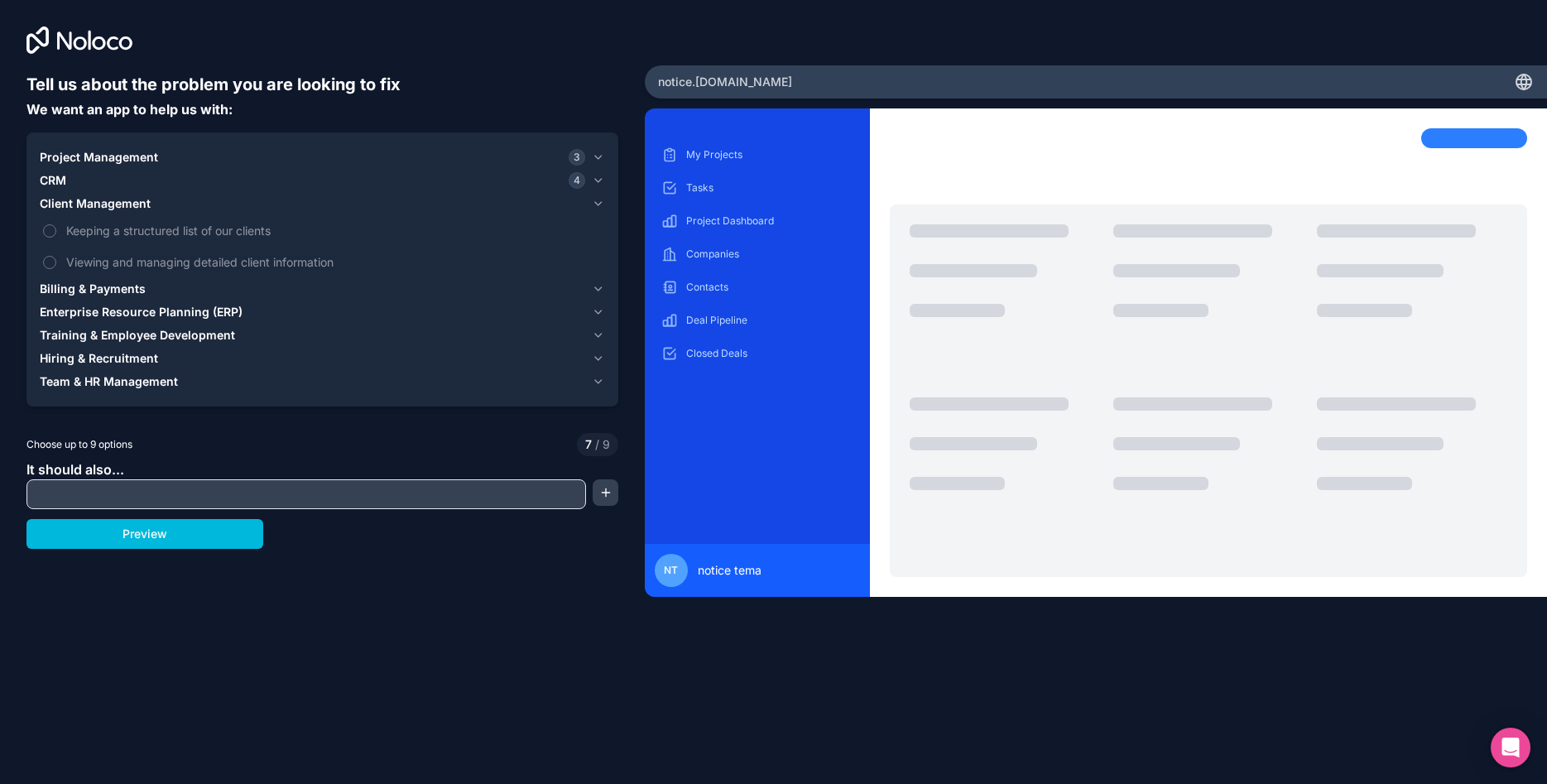
click at [57, 237] on button "Keeping a structured list of our clients" at bounding box center [49, 231] width 13 height 13
click at [56, 259] on button "Viewing and managing detailed client information" at bounding box center [49, 262] width 13 height 13
click at [122, 284] on span "Billing & Payments" at bounding box center [93, 289] width 106 height 17
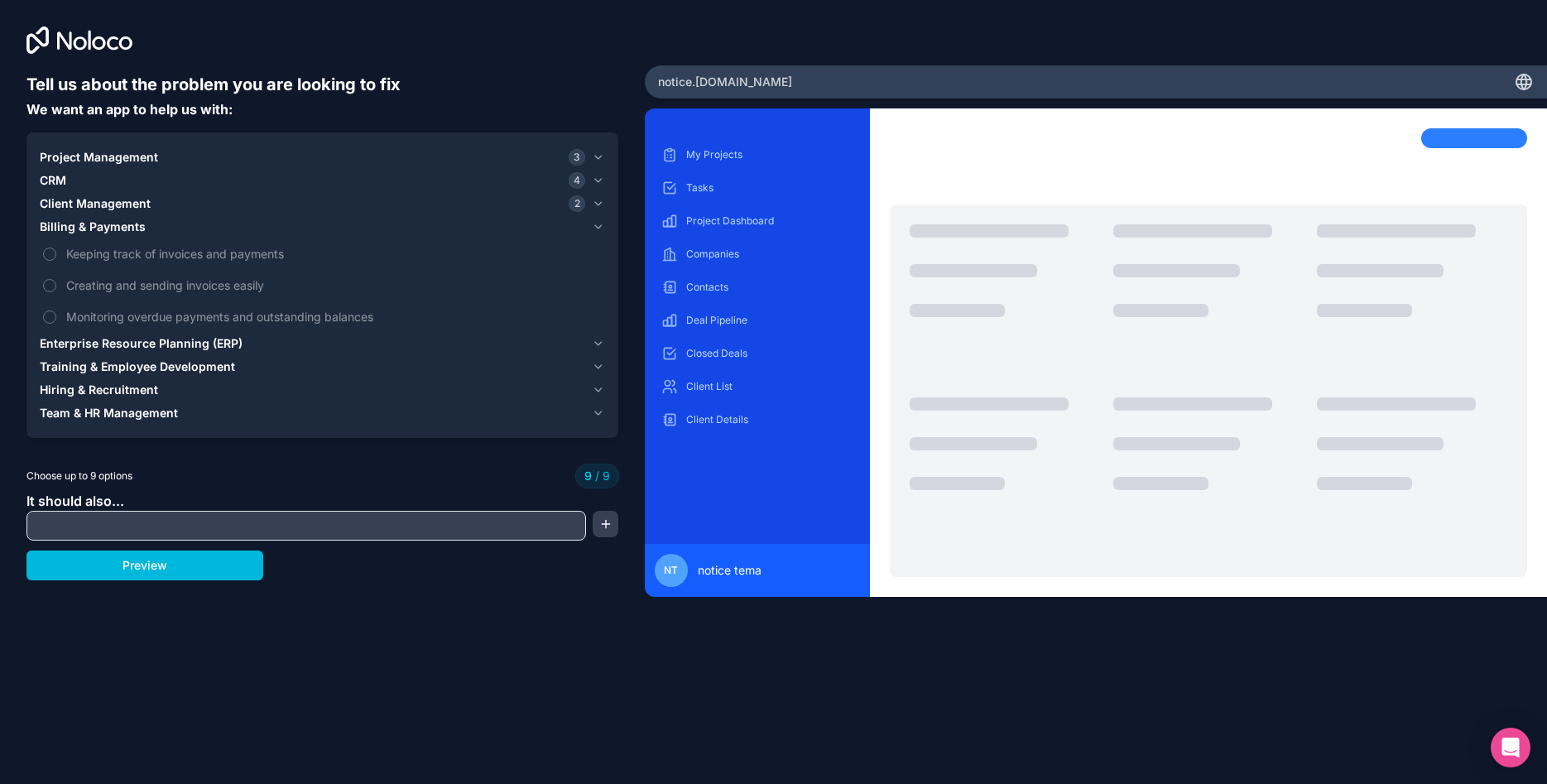
click at [62, 258] on label "Keeping track of invoices and payments" at bounding box center [323, 253] width 565 height 31
click at [57, 290] on label "Creating and sending invoices easily" at bounding box center [323, 285] width 565 height 31
click at [52, 247] on label "Keeping track of invoices and payments" at bounding box center [323, 253] width 565 height 31
click at [51, 276] on label "Creating and sending invoices easily" at bounding box center [323, 285] width 565 height 31
drag, startPoint x: 57, startPoint y: 295, endPoint x: 57, endPoint y: 310, distance: 15.0
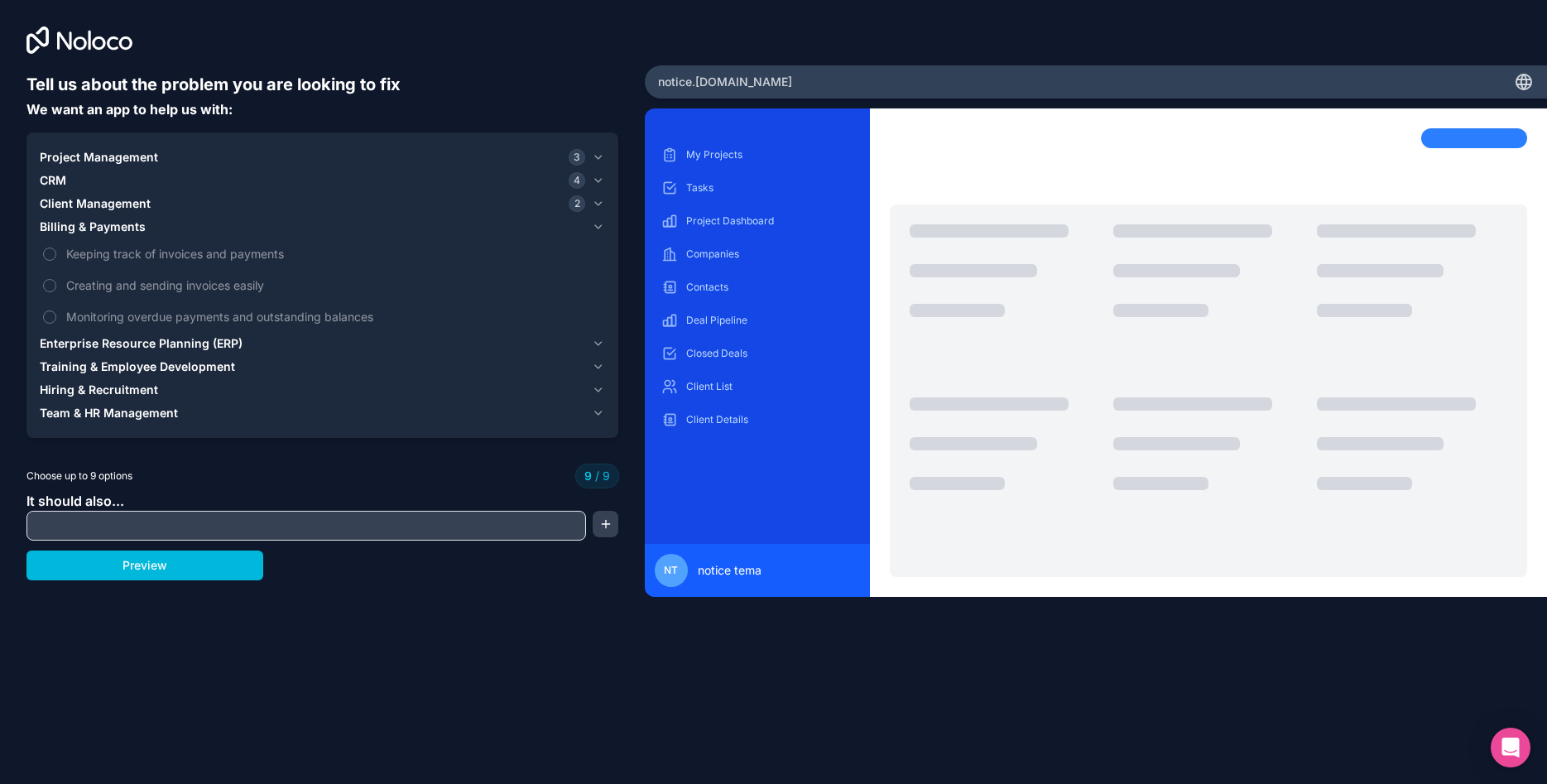
click at [57, 295] on label "Creating and sending invoices easily" at bounding box center [323, 285] width 565 height 31
click at [58, 316] on label "Monitoring overdue payments and outstanding balances" at bounding box center [323, 316] width 565 height 31
click at [66, 343] on span "Enterprise Resource Planning (ERP)" at bounding box center [141, 344] width 203 height 17
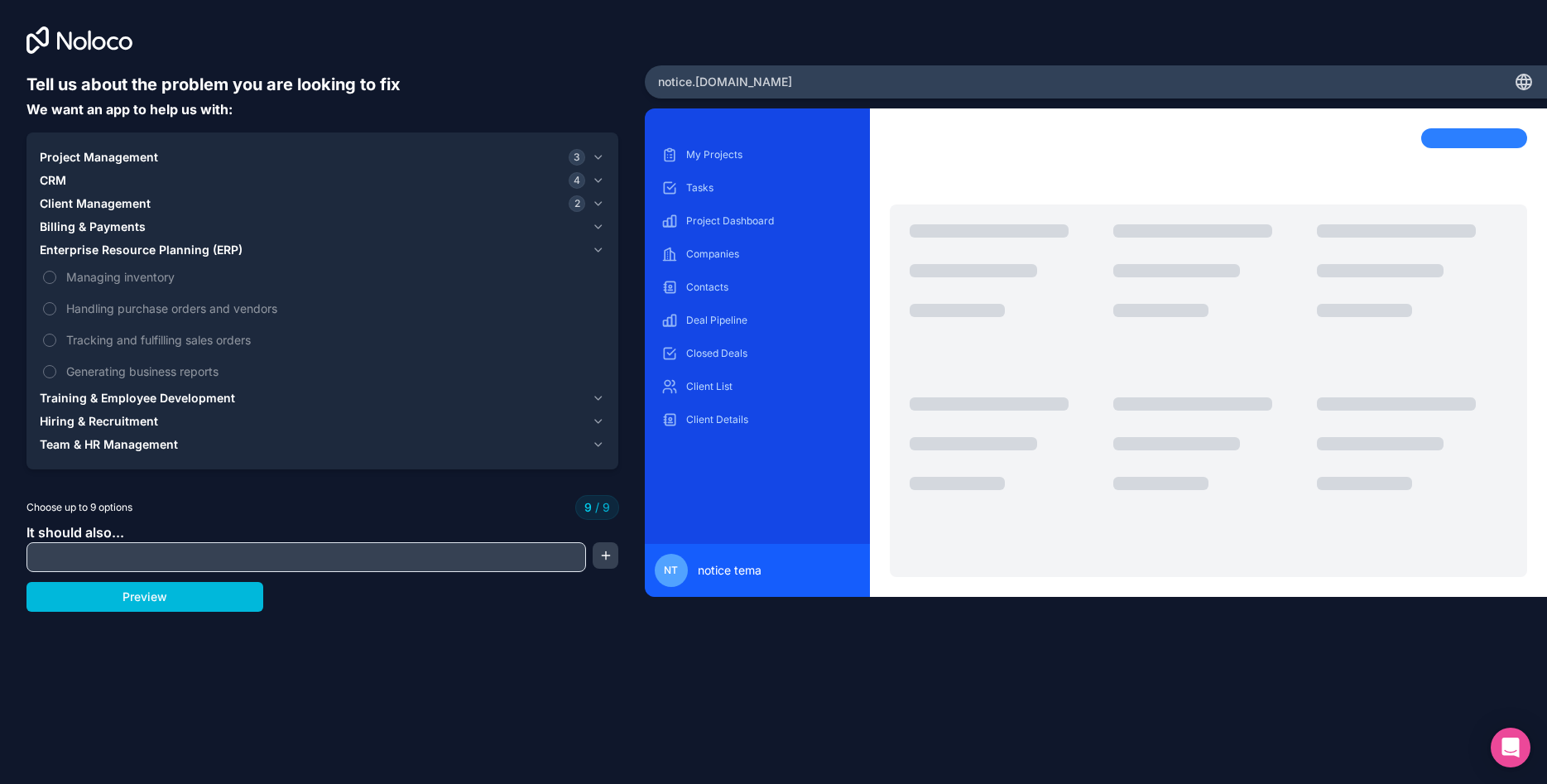
click at [54, 292] on div "Managing inventory Handling purchase orders and vendors Tracking and fulfilling…" at bounding box center [323, 323] width 565 height 125
click at [53, 292] on div "Managing inventory Handling purchase orders and vendors Tracking and fulfilling…" at bounding box center [323, 323] width 565 height 125
click at [50, 285] on label "Managing inventory" at bounding box center [323, 276] width 565 height 31
click at [167, 168] on button "Project Management 3" at bounding box center [323, 157] width 565 height 23
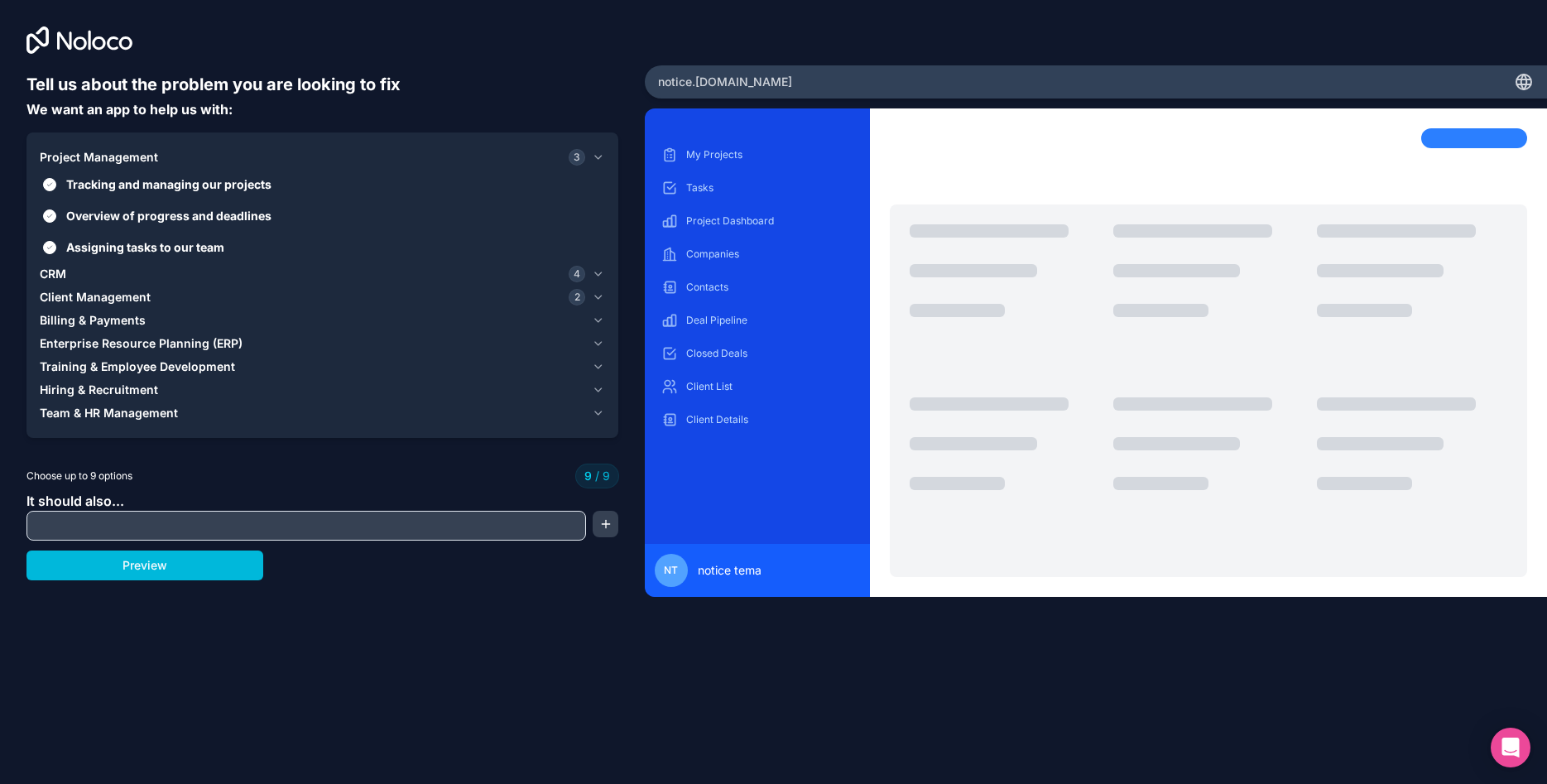
click at [113, 324] on span "Billing & Payments" at bounding box center [93, 321] width 106 height 17
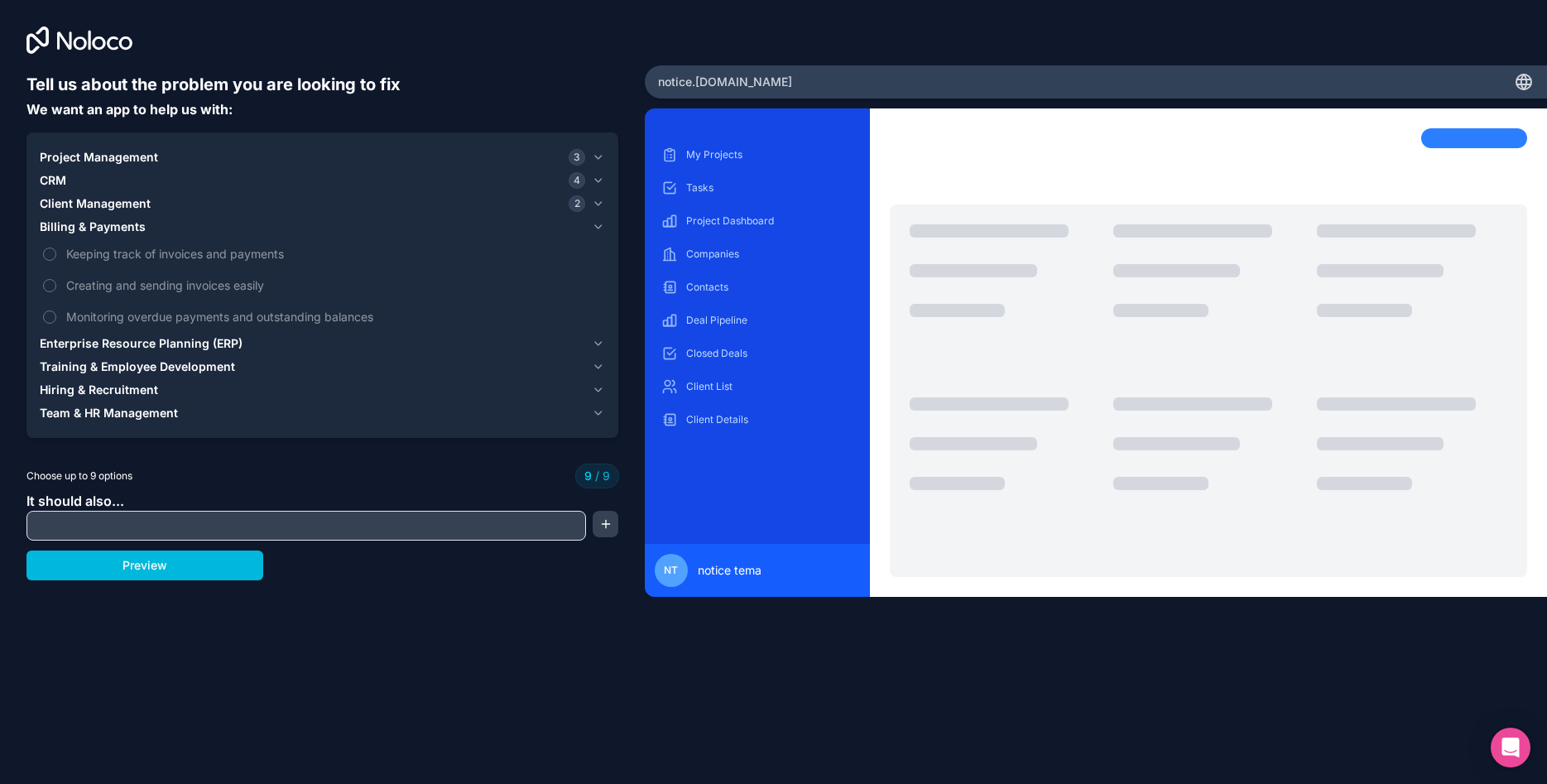
click at [93, 196] on span "Client Management" at bounding box center [95, 204] width 111 height 17
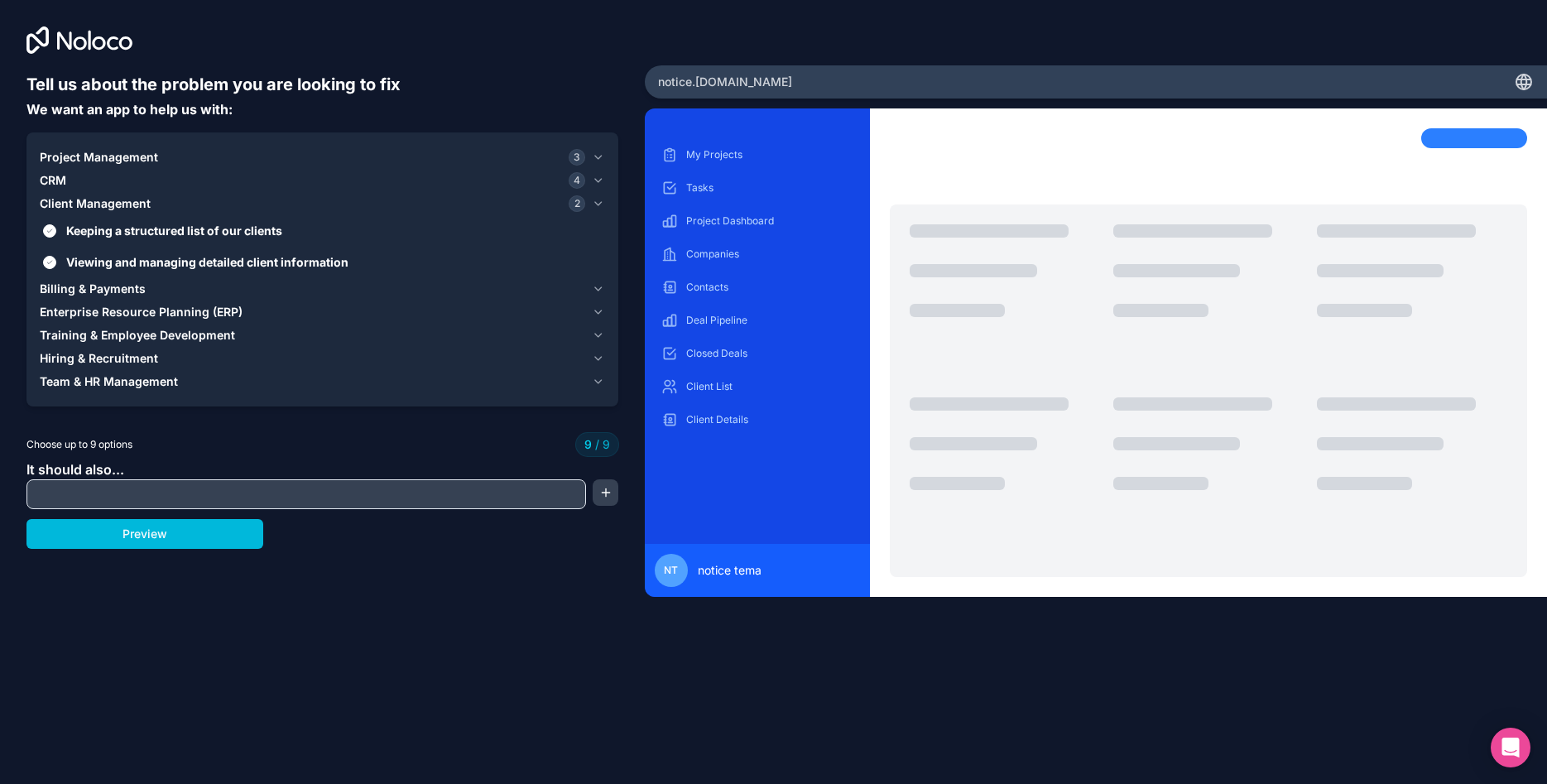
click at [68, 182] on div "CRM 4" at bounding box center [312, 181] width 545 height 17
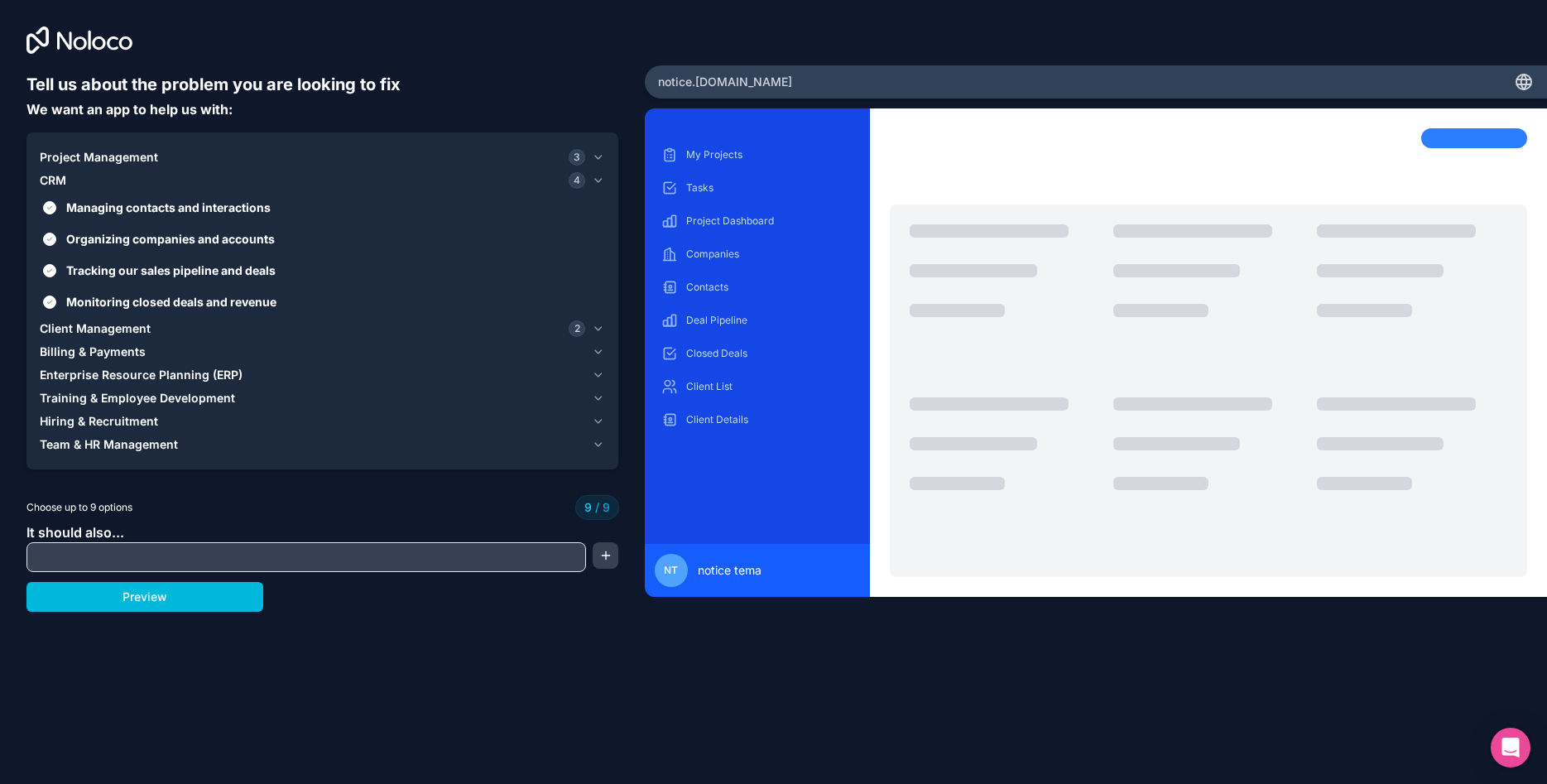
click at [47, 213] on label "Managing contacts and interactions" at bounding box center [323, 207] width 565 height 31
click at [47, 213] on button "Managing contacts and interactions" at bounding box center [49, 208] width 13 height 13
click at [49, 202] on button "Managing contacts and interactions" at bounding box center [49, 208] width 13 height 13
click at [42, 267] on label "Tracking our sales pipeline and deals" at bounding box center [323, 270] width 565 height 31
click at [43, 267] on button "Tracking our sales pipeline and deals" at bounding box center [49, 271] width 13 height 13
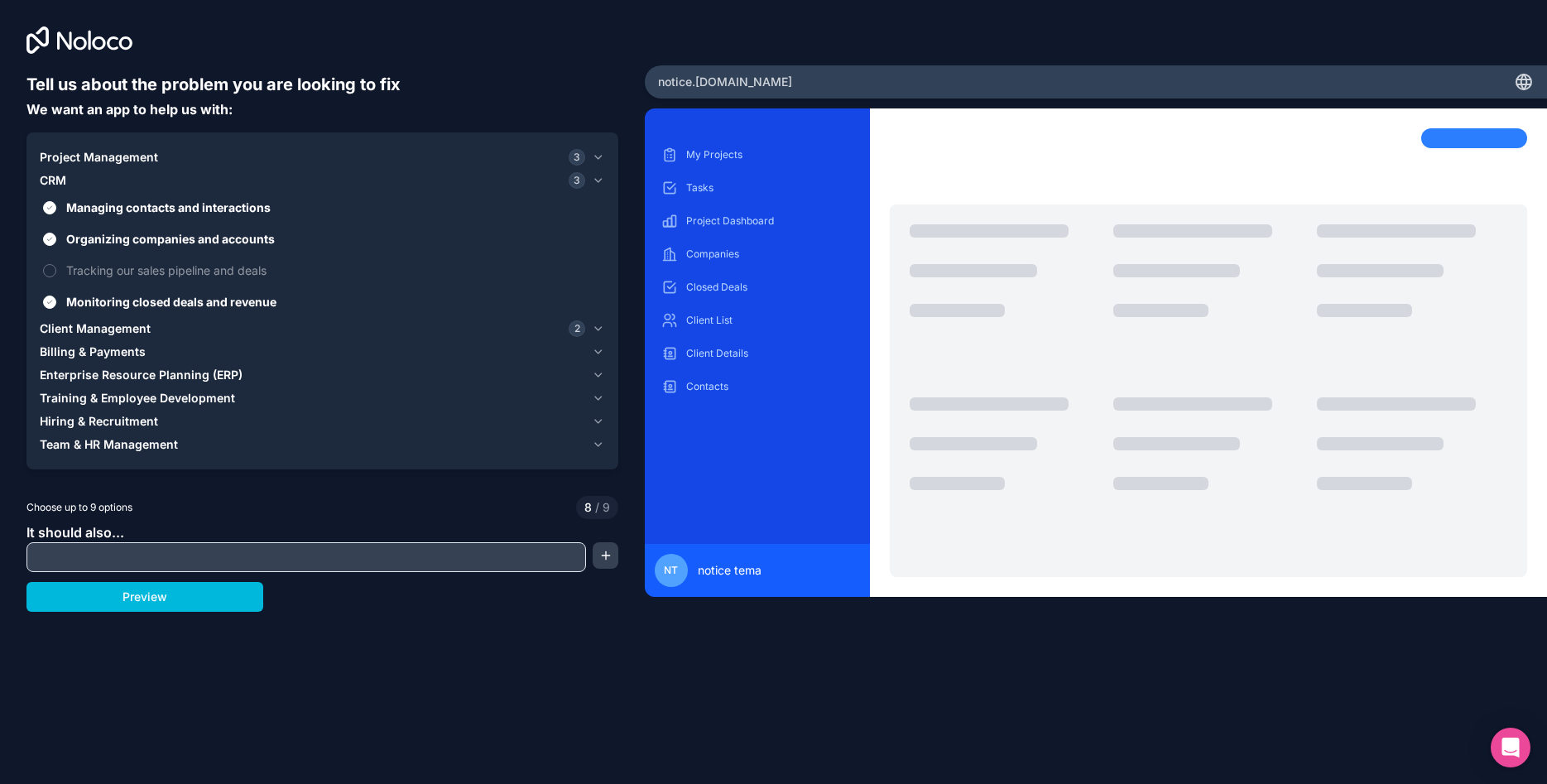
click at [48, 298] on button "Monitoring closed deals and revenue" at bounding box center [49, 302] width 13 height 13
click at [144, 367] on span "Enterprise Resource Planning (ERP)" at bounding box center [141, 375] width 203 height 17
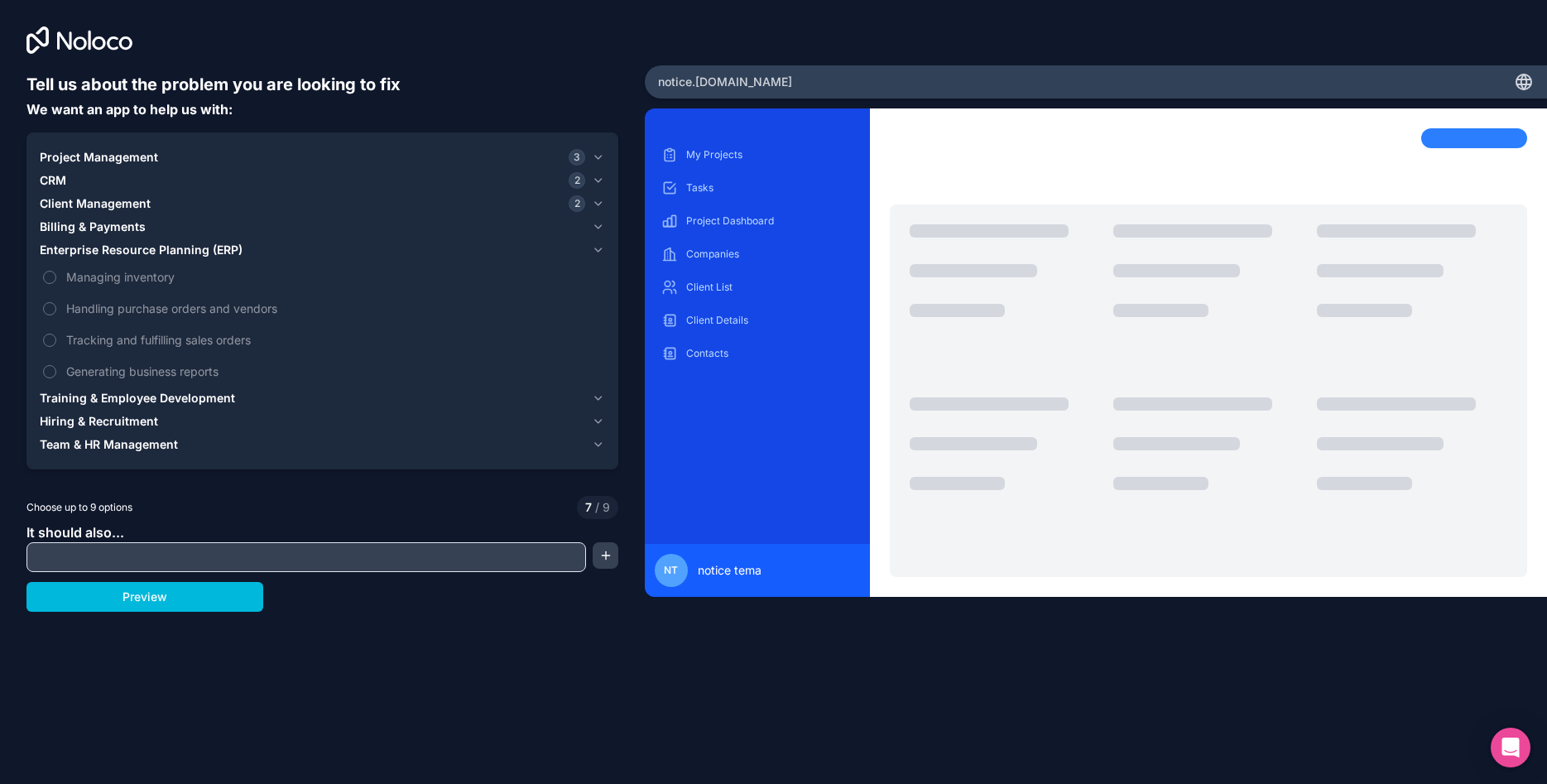
click at [120, 361] on label "Generating business reports" at bounding box center [323, 371] width 565 height 31
click at [57, 365] on button "Generating business reports" at bounding box center [49, 372] width 13 height 13
click at [58, 369] on label "Generating business reports" at bounding box center [323, 371] width 565 height 31
click at [57, 369] on button "Generating business reports" at bounding box center [49, 372] width 13 height 13
click at [121, 420] on span "Hiring & Recruitment" at bounding box center [99, 422] width 119 height 17
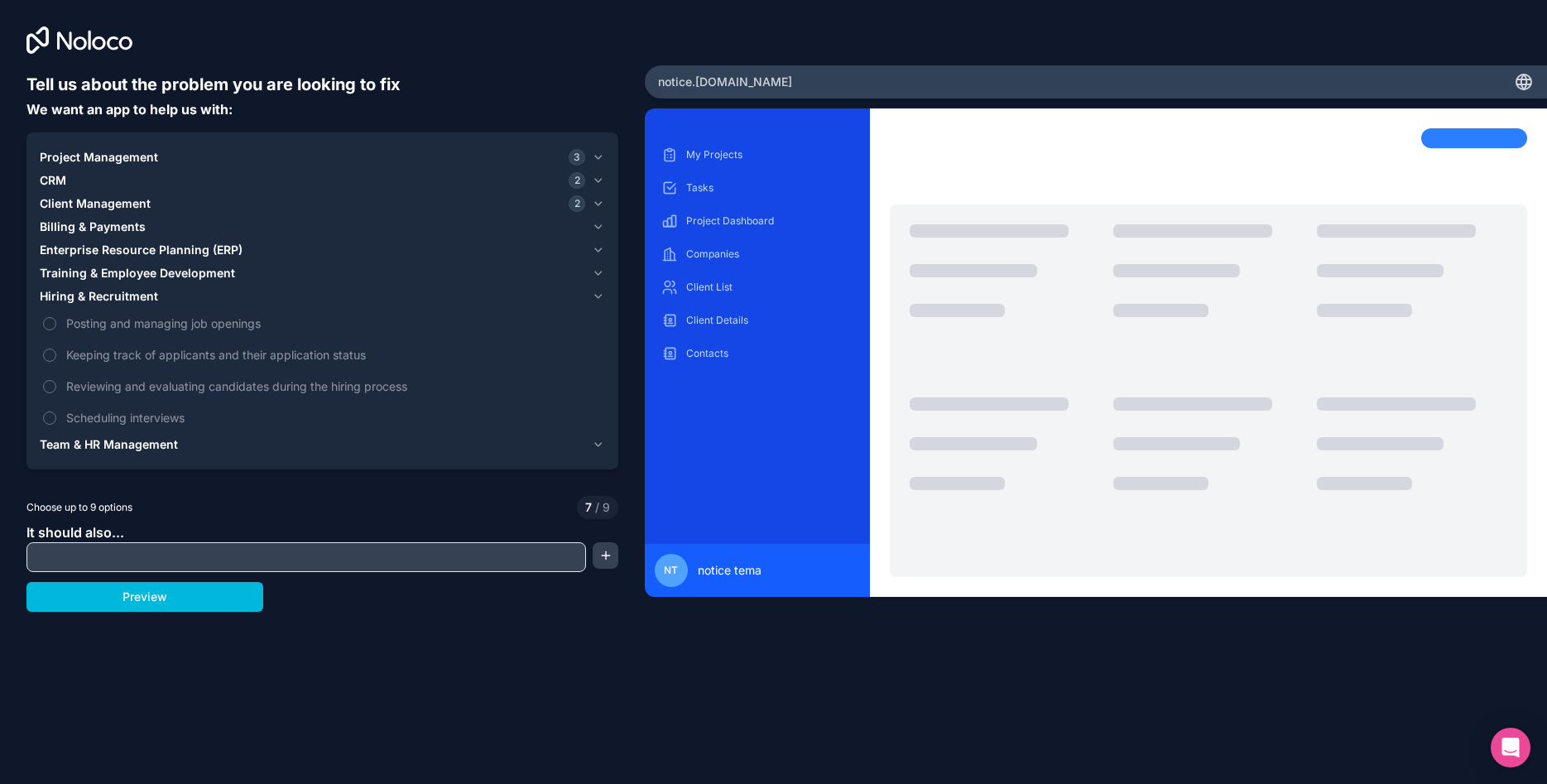
click at [89, 446] on span "Team & HR Management" at bounding box center [108, 445] width 138 height 17
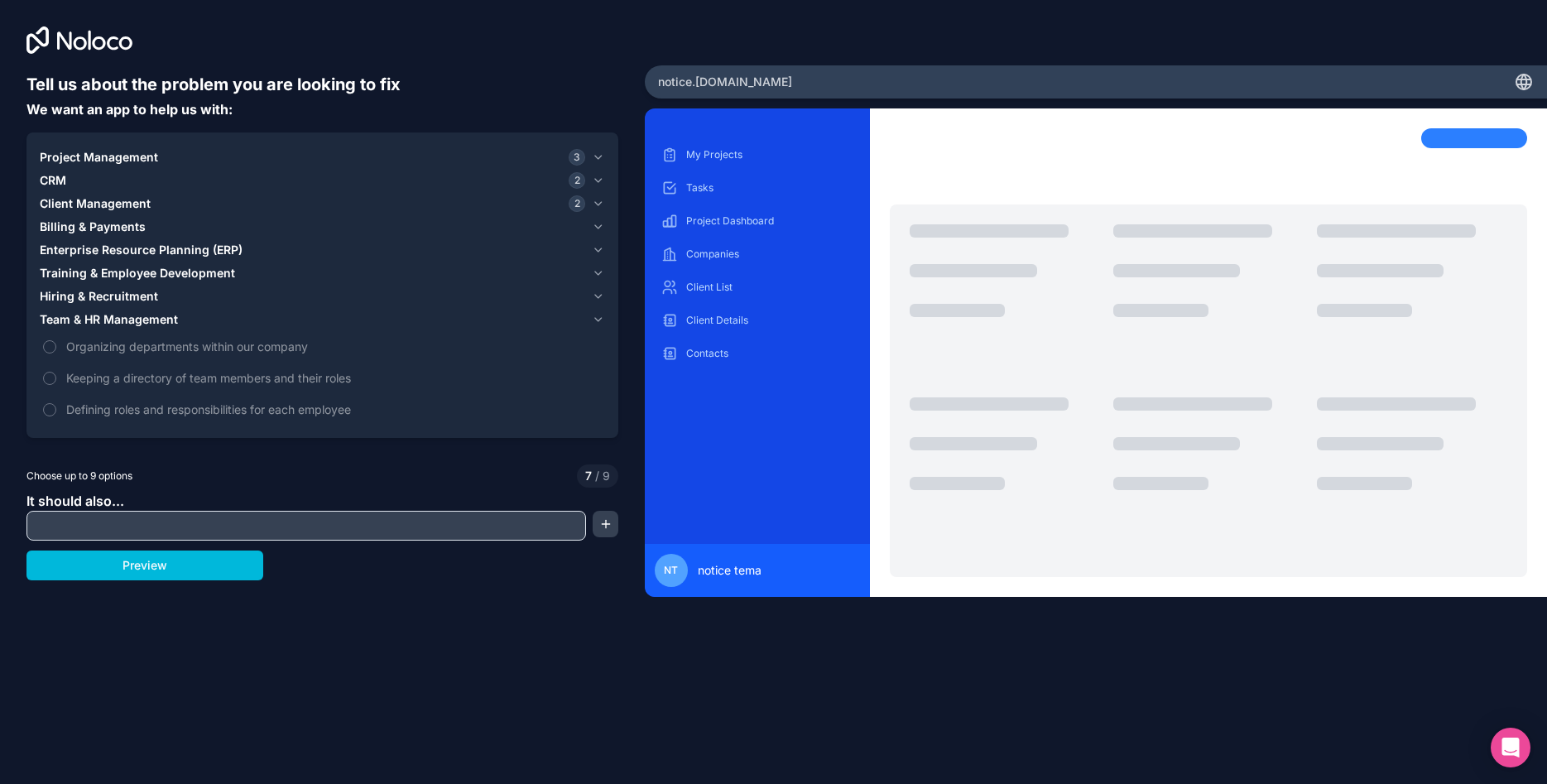
click at [47, 348] on button "Organizing departments within our company" at bounding box center [49, 347] width 13 height 13
click at [57, 376] on label "Keeping a directory of team members and their roles" at bounding box center [323, 377] width 565 height 31
click at [57, 376] on button "Keeping a directory of team members and their roles" at bounding box center [49, 378] width 13 height 13
click at [128, 218] on button "Billing & Payments" at bounding box center [323, 226] width 565 height 23
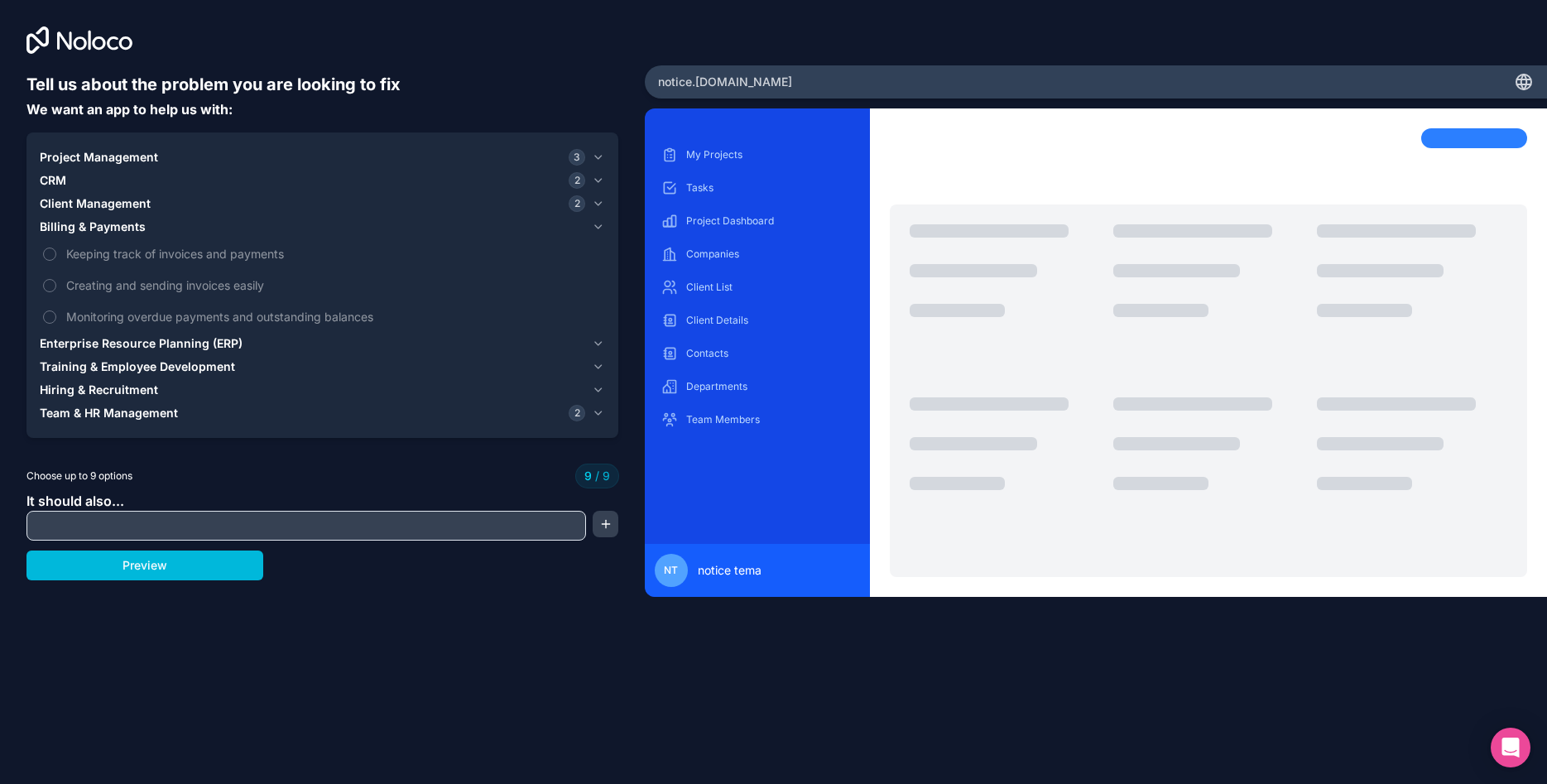
click at [135, 203] on span "Client Management" at bounding box center [95, 204] width 111 height 17
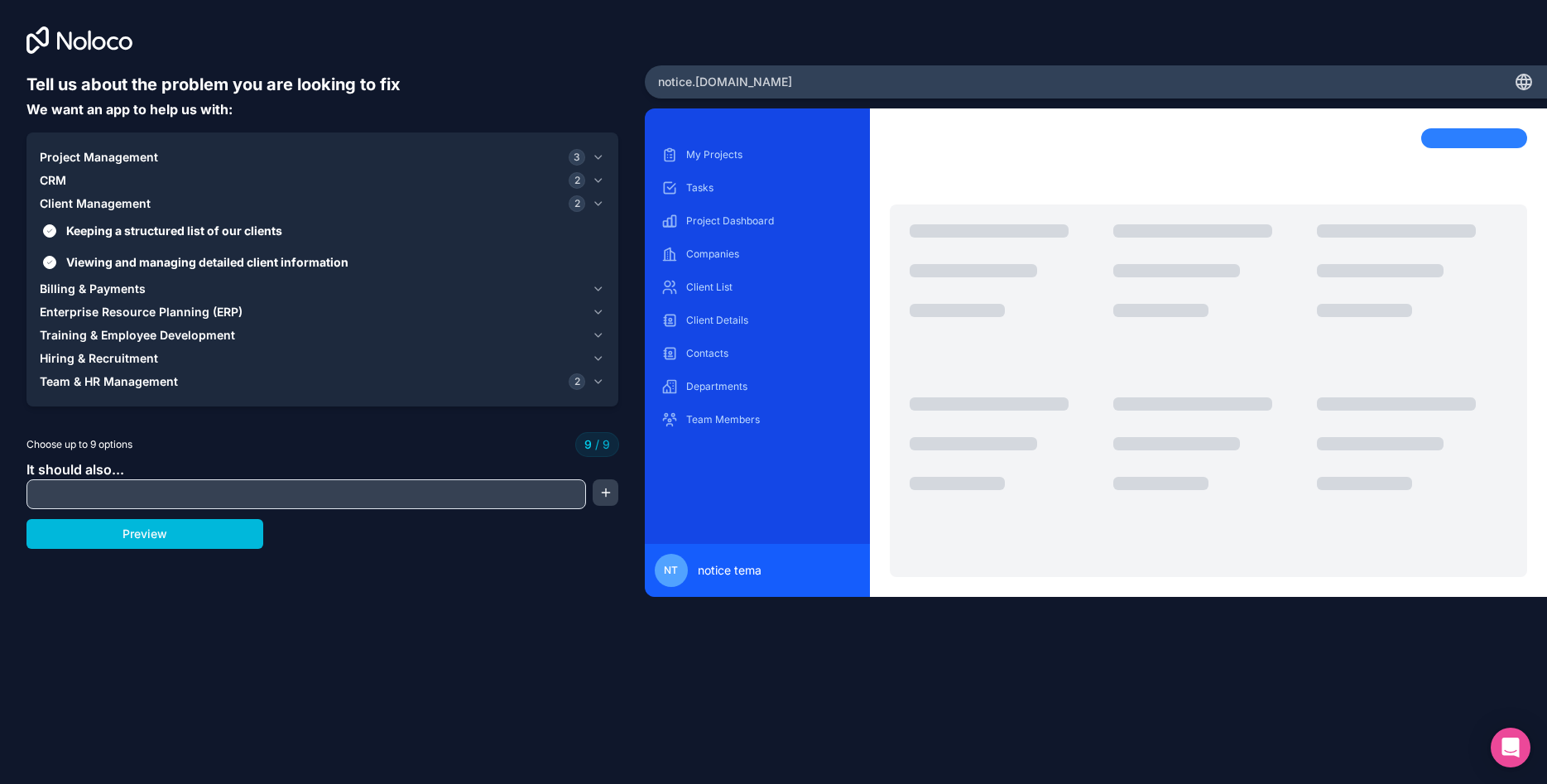
click at [95, 295] on span "Billing & Payments" at bounding box center [93, 289] width 106 height 17
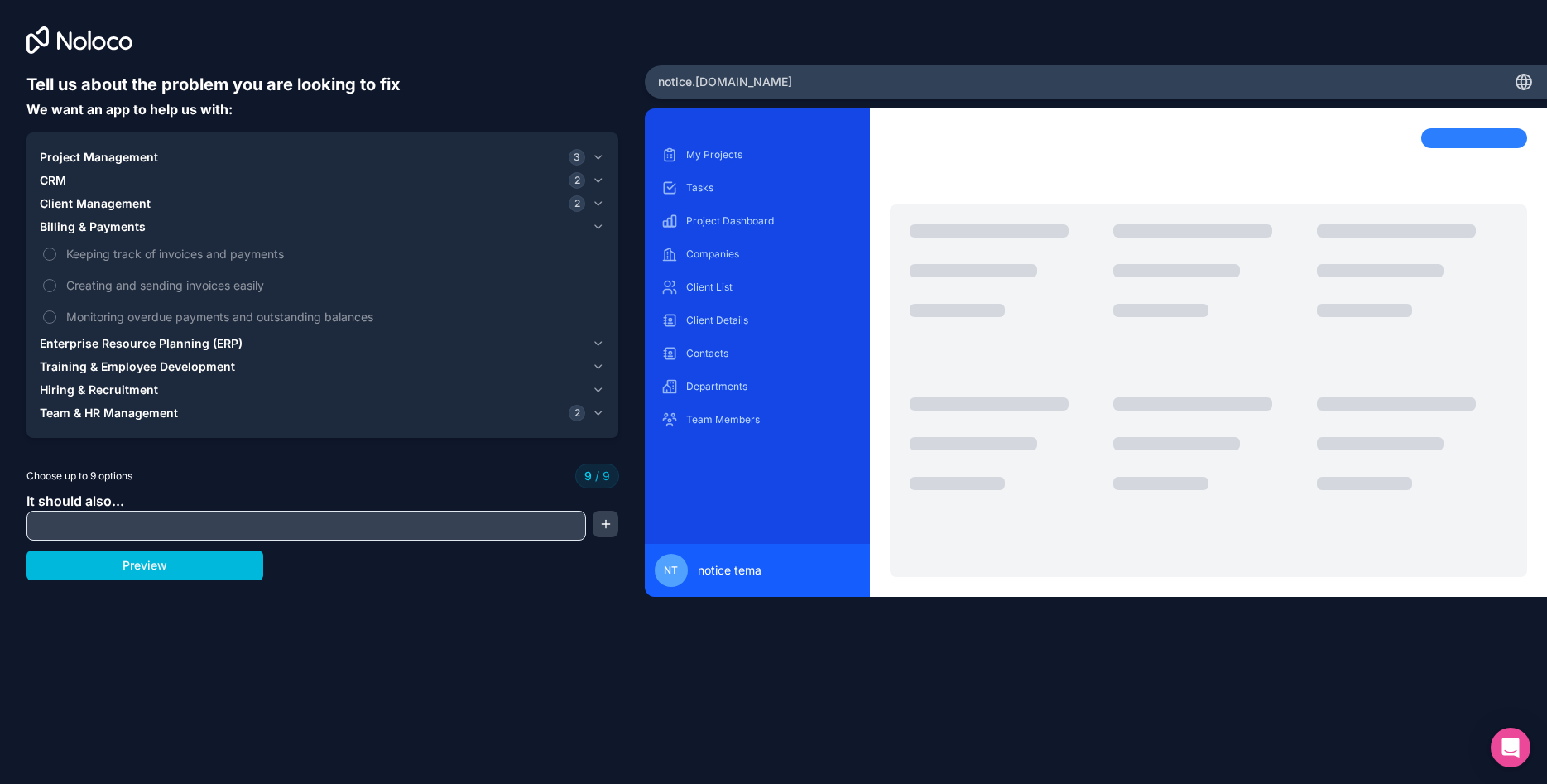
click at [159, 344] on span "Enterprise Resource Planning (ERP)" at bounding box center [141, 344] width 203 height 17
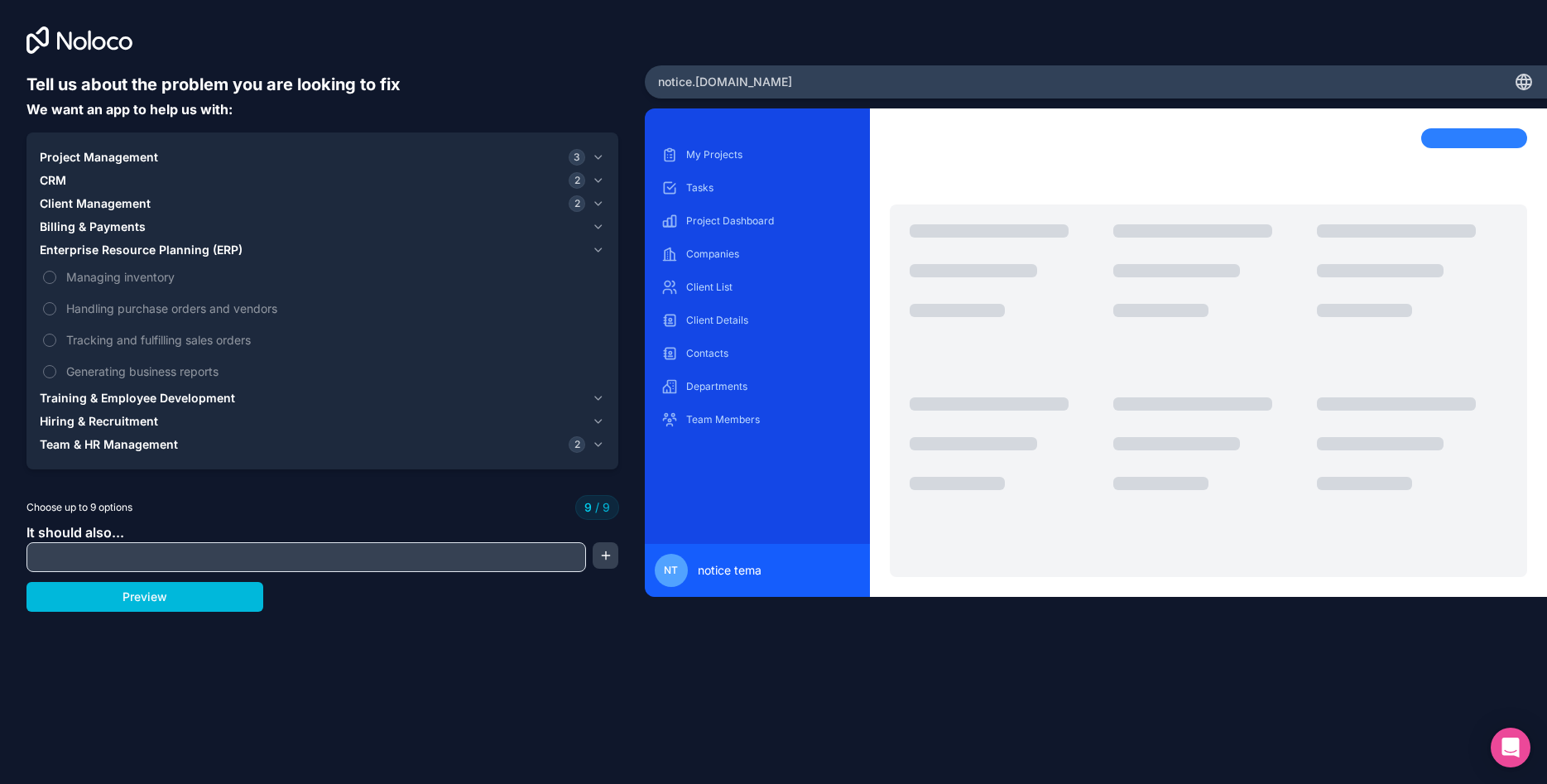
click at [150, 386] on button "Training & Employee Development" at bounding box center [323, 398] width 565 height 23
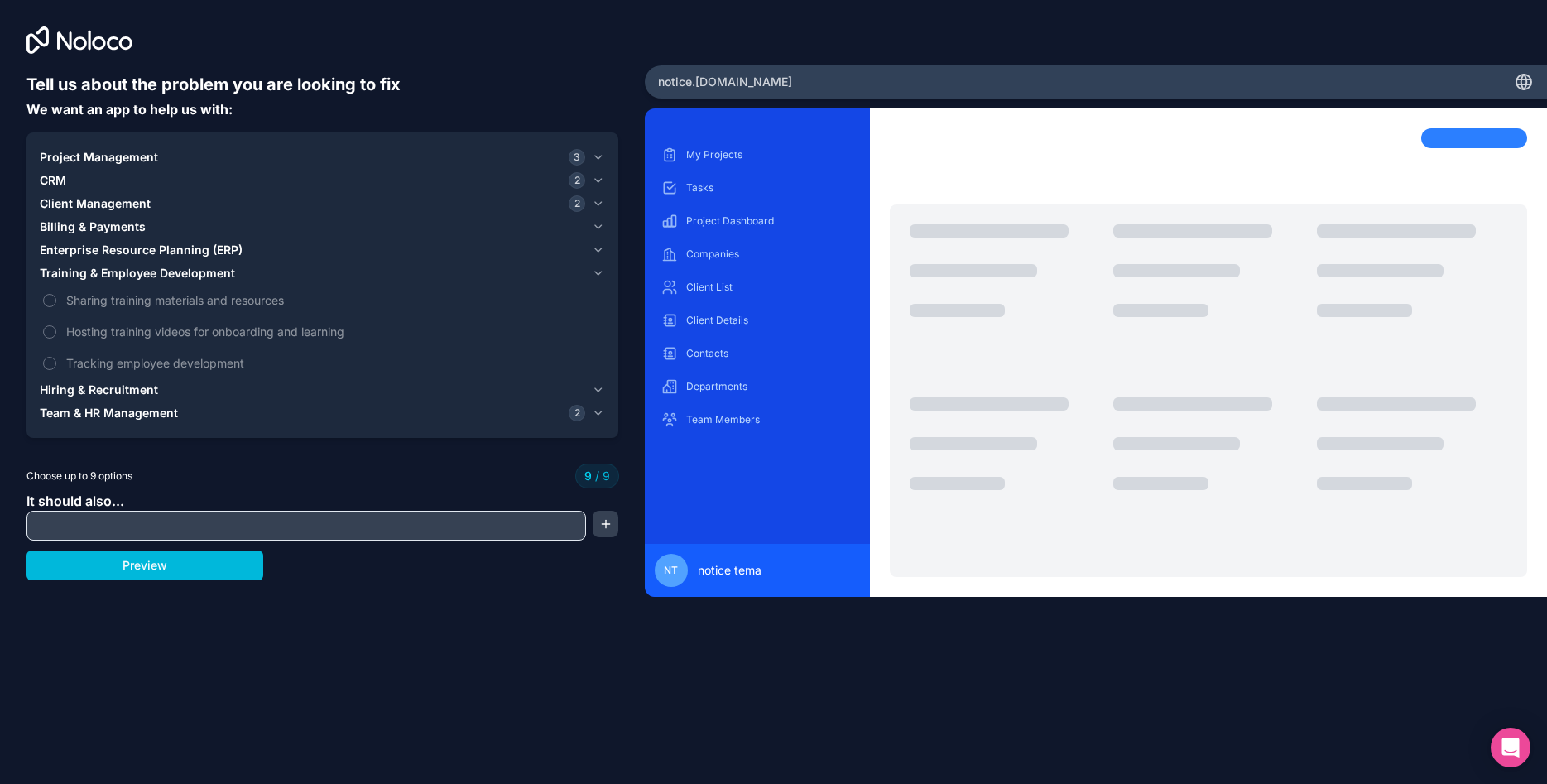
click at [96, 297] on span "Sharing training materials and resources" at bounding box center [334, 299] width 536 height 18
click at [121, 413] on span "Team & HR Management" at bounding box center [108, 413] width 138 height 17
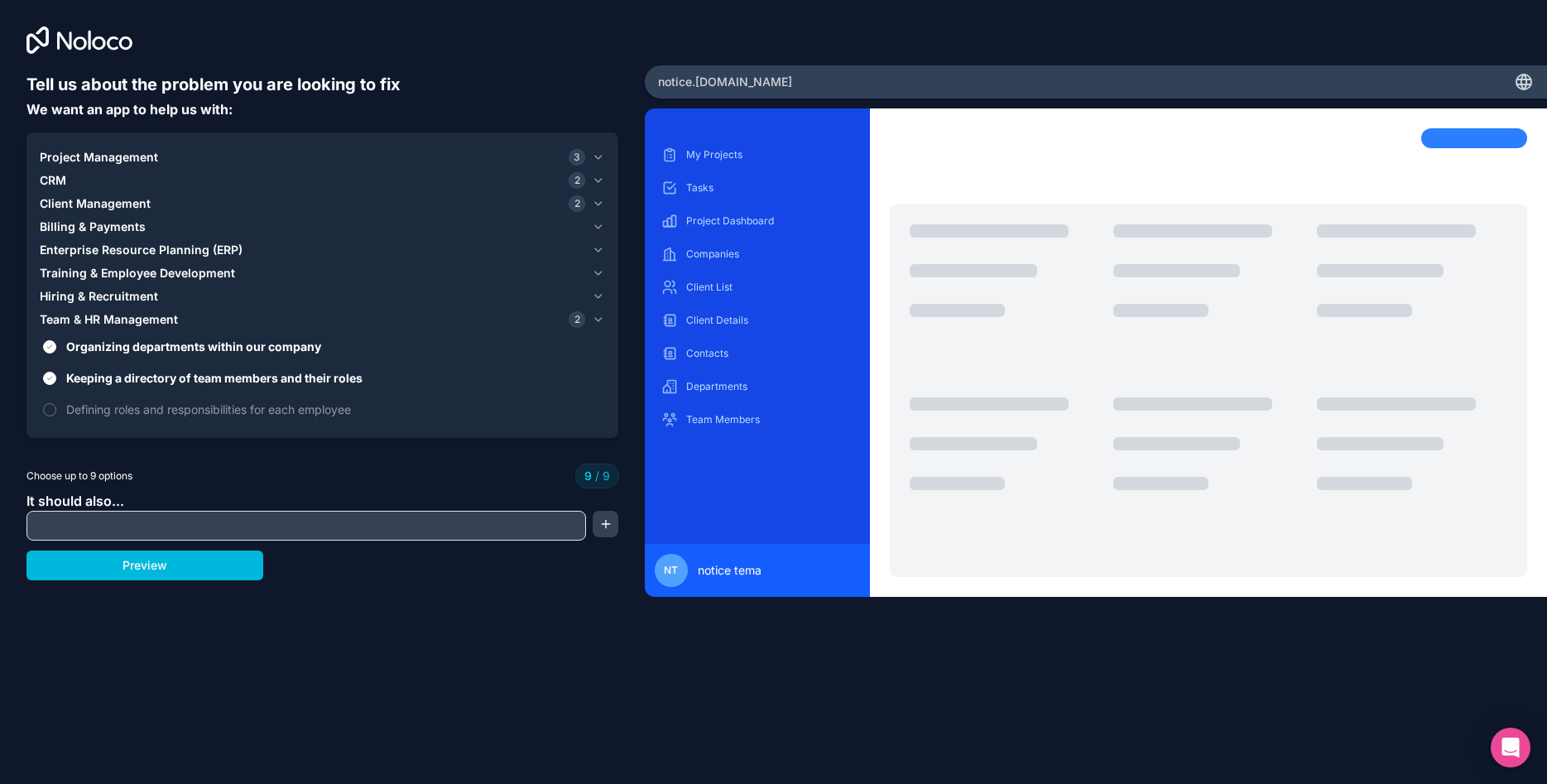
click at [82, 366] on label "Keeping a directory of team members and their roles" at bounding box center [323, 377] width 565 height 31
click at [57, 372] on button "Keeping a directory of team members and their roles" at bounding box center [49, 378] width 13 height 13
click at [108, 272] on span "Training & Employee Development" at bounding box center [137, 273] width 196 height 17
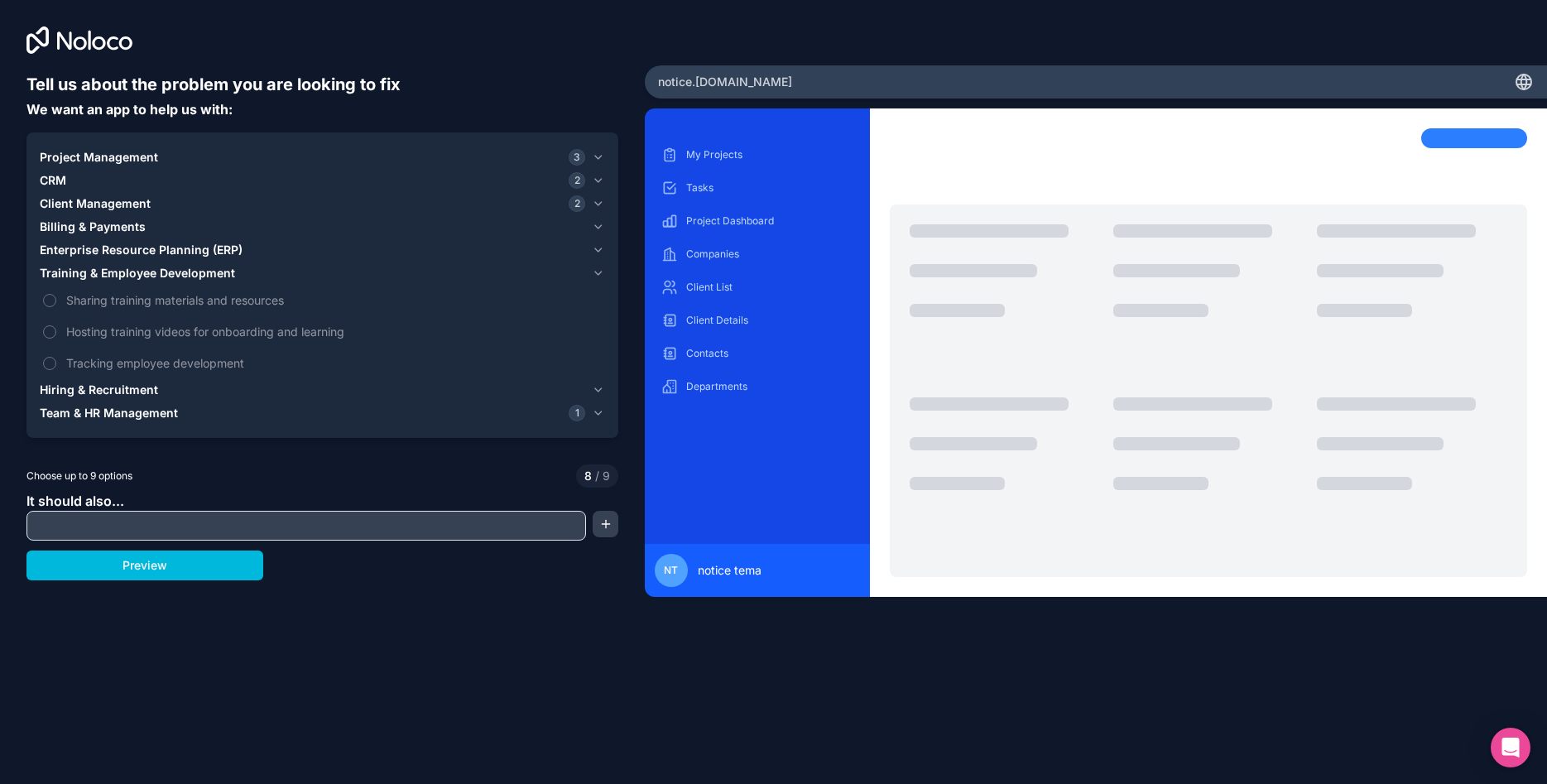
click at [105, 299] on span "Sharing training materials and resources" at bounding box center [334, 299] width 536 height 18
click at [57, 299] on button "Sharing training materials and resources" at bounding box center [49, 300] width 13 height 13
click at [172, 535] on input "text" at bounding box center [306, 525] width 552 height 23
click at [234, 570] on button "Preview" at bounding box center [145, 565] width 236 height 30
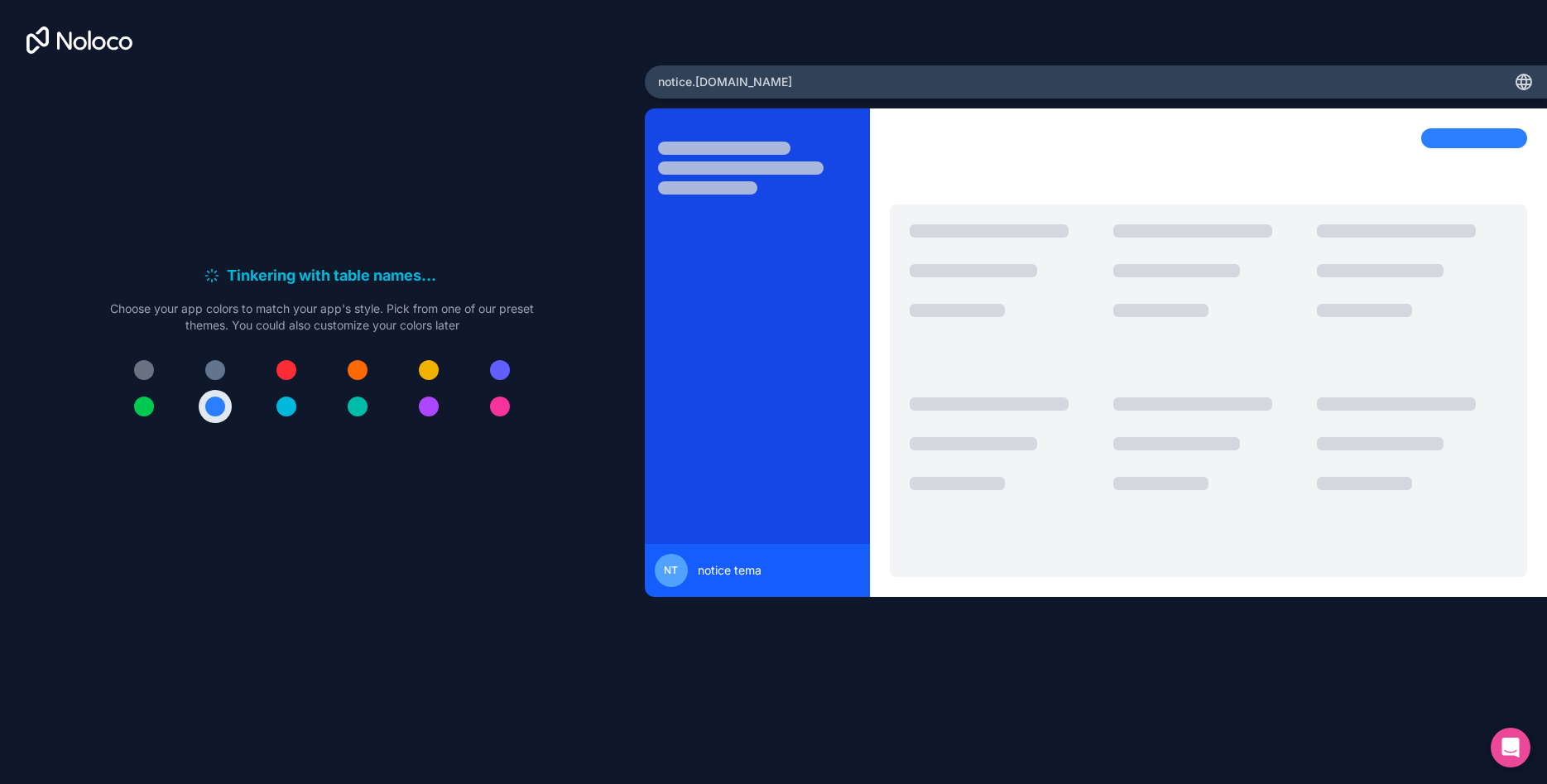
click at [429, 365] on div at bounding box center [428, 369] width 19 height 19
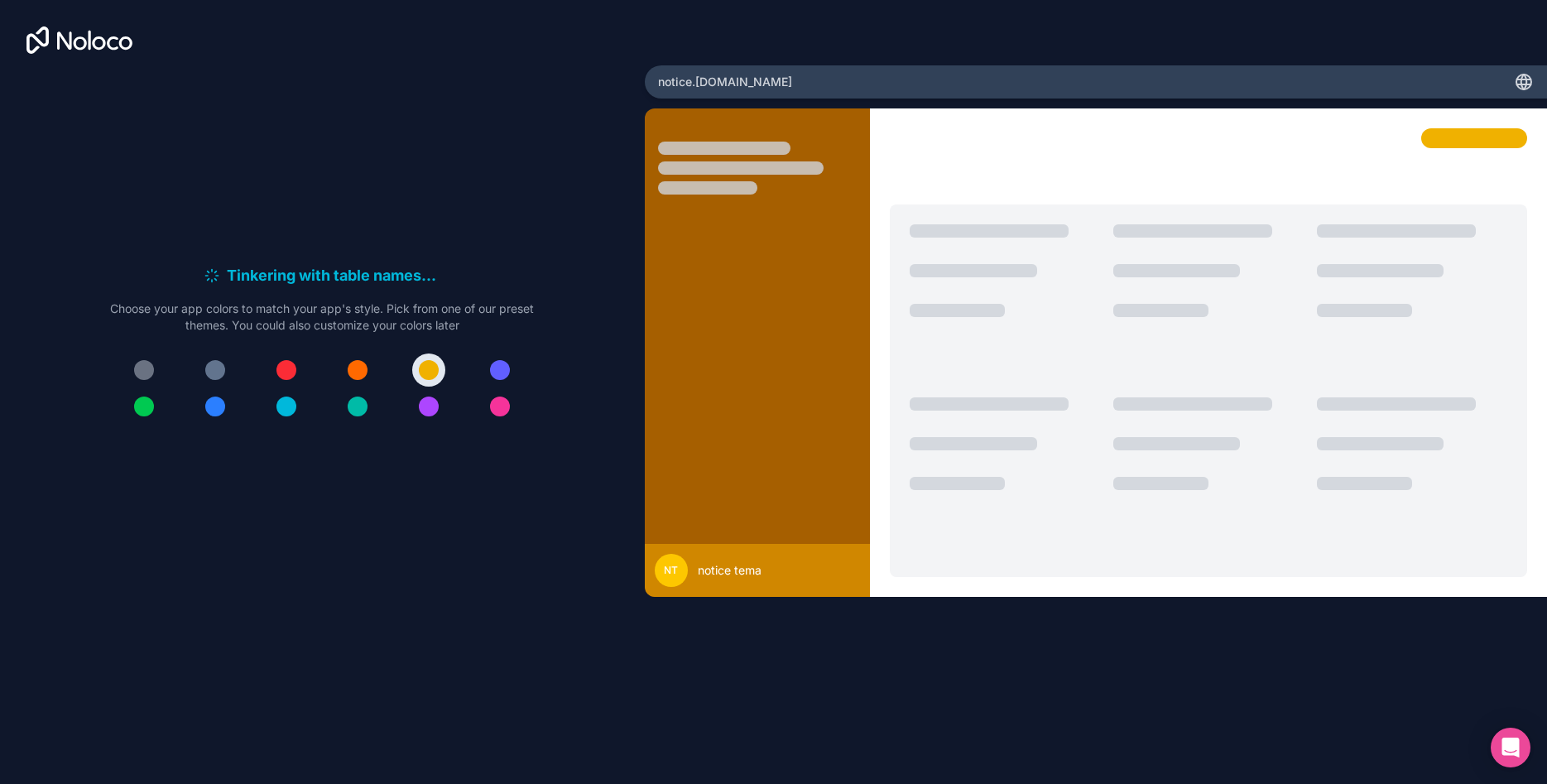
click at [252, 403] on div at bounding box center [322, 387] width 424 height 70
click at [197, 415] on div at bounding box center [322, 387] width 424 height 70
click at [151, 367] on div at bounding box center [144, 369] width 19 height 19
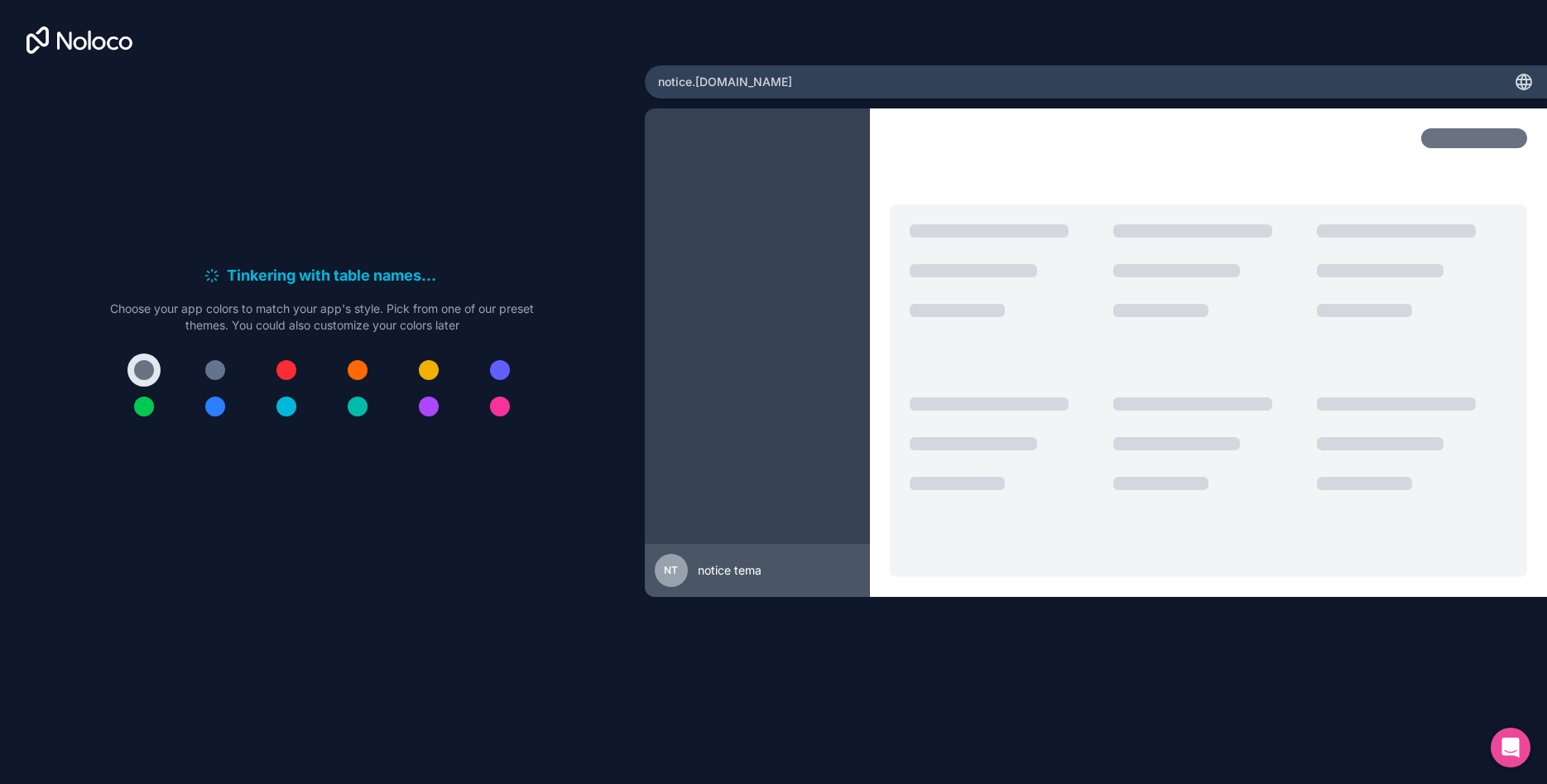
click at [198, 400] on div at bounding box center [322, 387] width 424 height 70
click at [221, 396] on button at bounding box center [215, 407] width 33 height 33
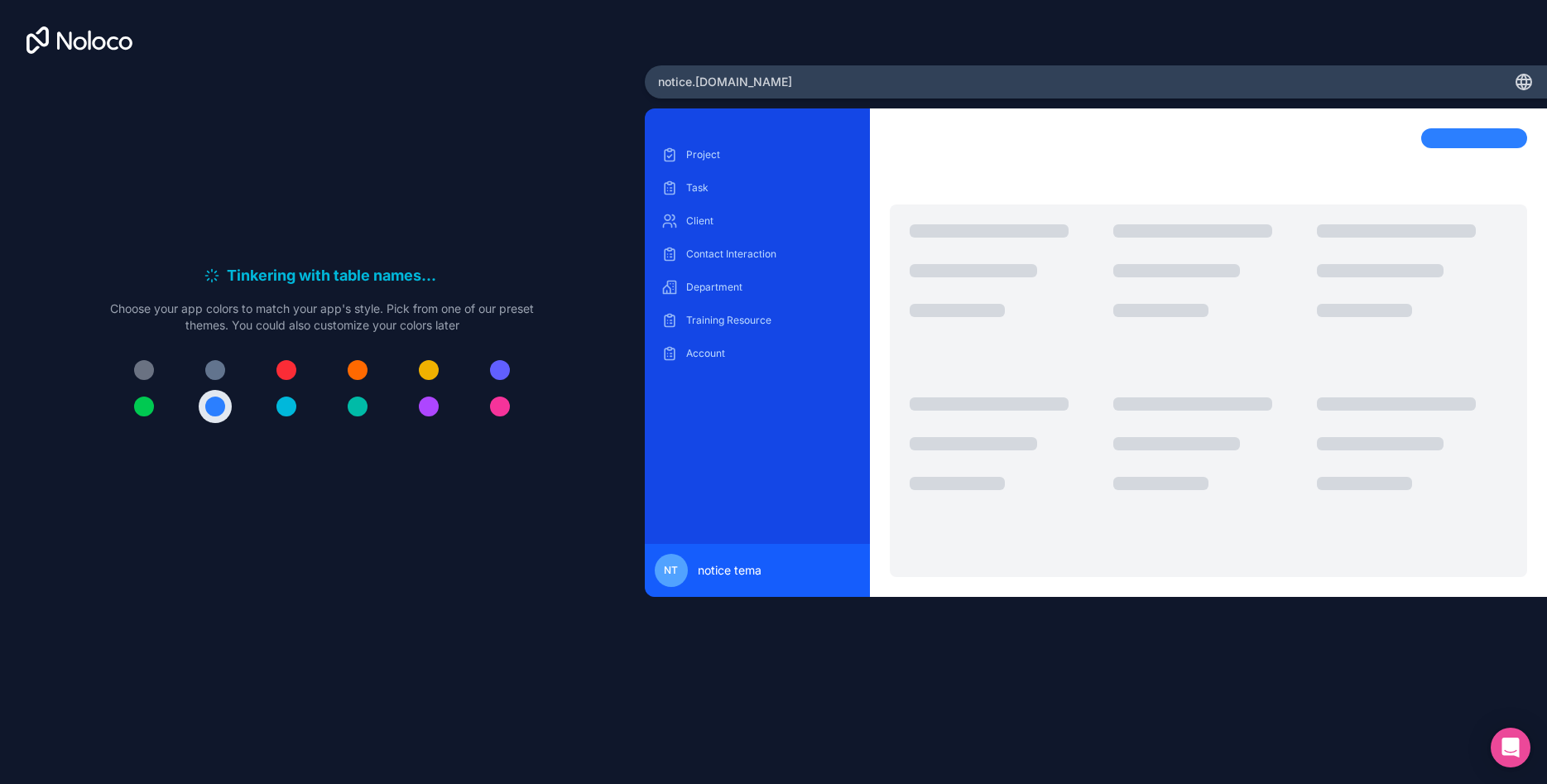
click at [563, 439] on div "Tinkering with table names . . . Meanwhile, let's personalize it! Choose your a…" at bounding box center [323, 349] width 591 height 553
click at [439, 294] on div "Generating sample data . . . Meanwhile, let's personalize it! Choose your app c…" at bounding box center [322, 298] width 424 height 70
click at [293, 359] on button at bounding box center [286, 370] width 33 height 33
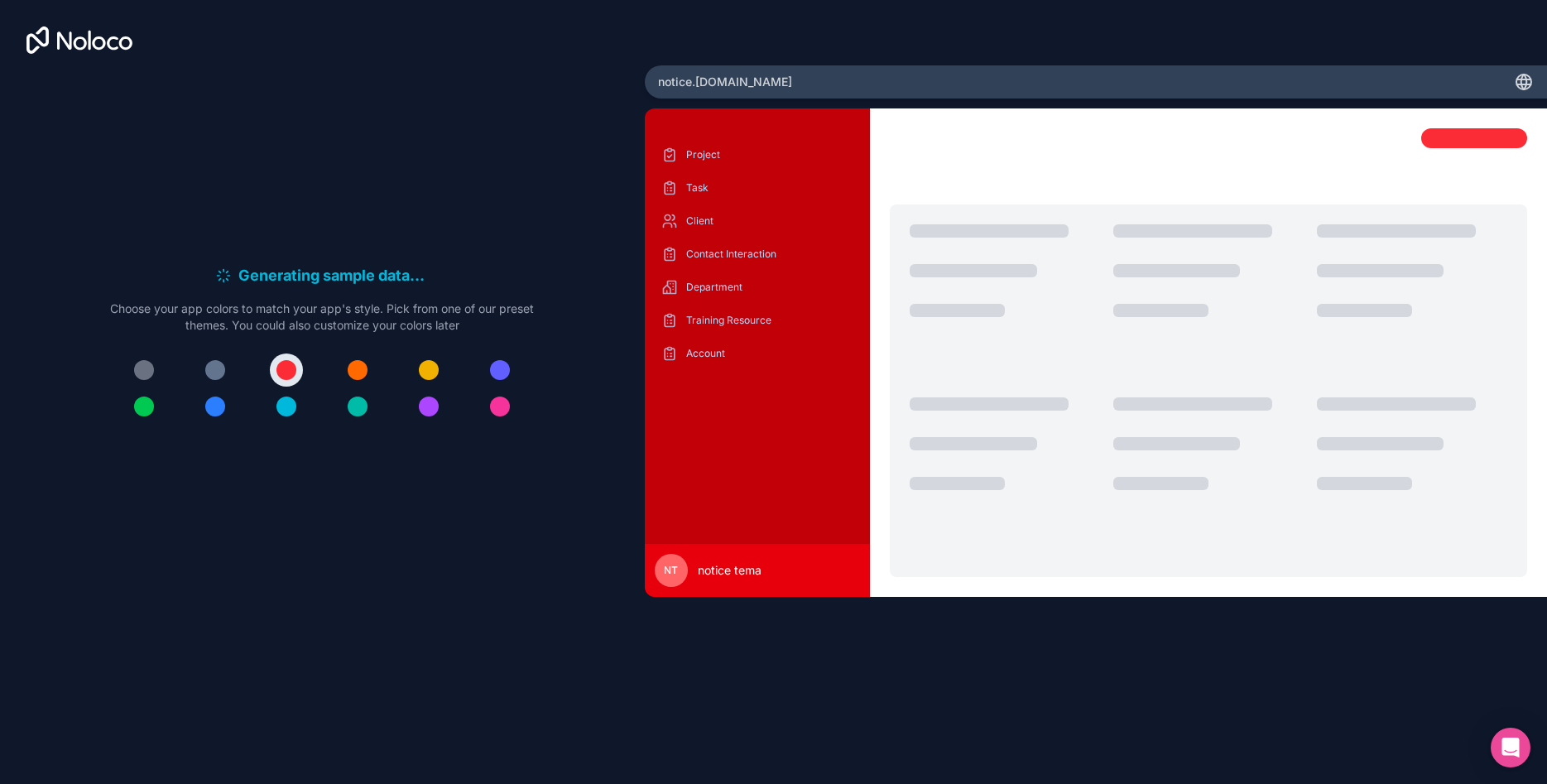
click at [294, 360] on button at bounding box center [286, 370] width 33 height 33
click at [1432, 157] on div at bounding box center [1209, 162] width 638 height 70
click at [351, 238] on div "Generating sample data . . . Meanwhile, let's personalize it! Choose your app c…" at bounding box center [323, 349] width 591 height 553
click at [219, 361] on div at bounding box center [214, 369] width 19 height 19
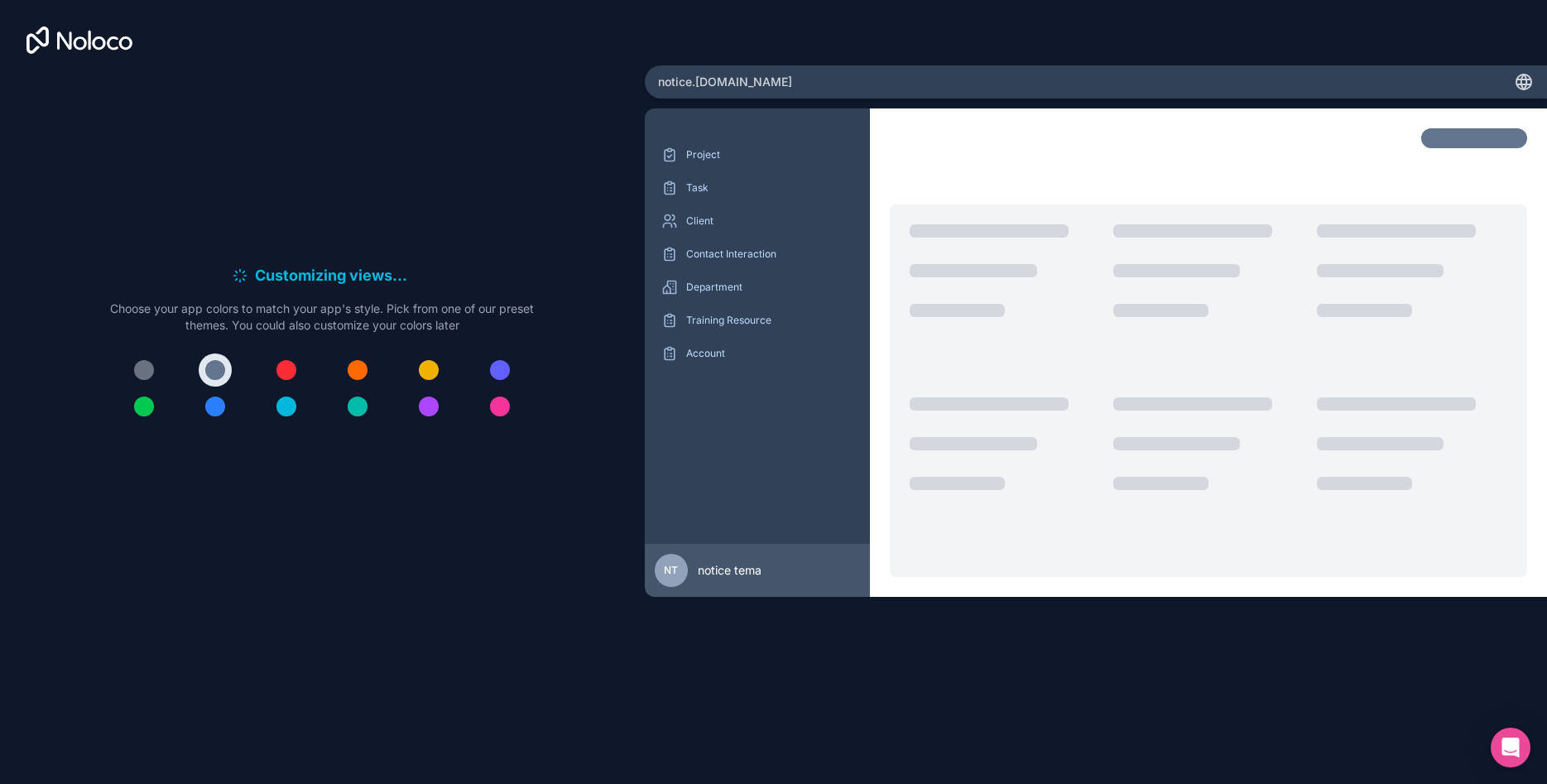
click at [289, 374] on div at bounding box center [285, 369] width 19 height 19
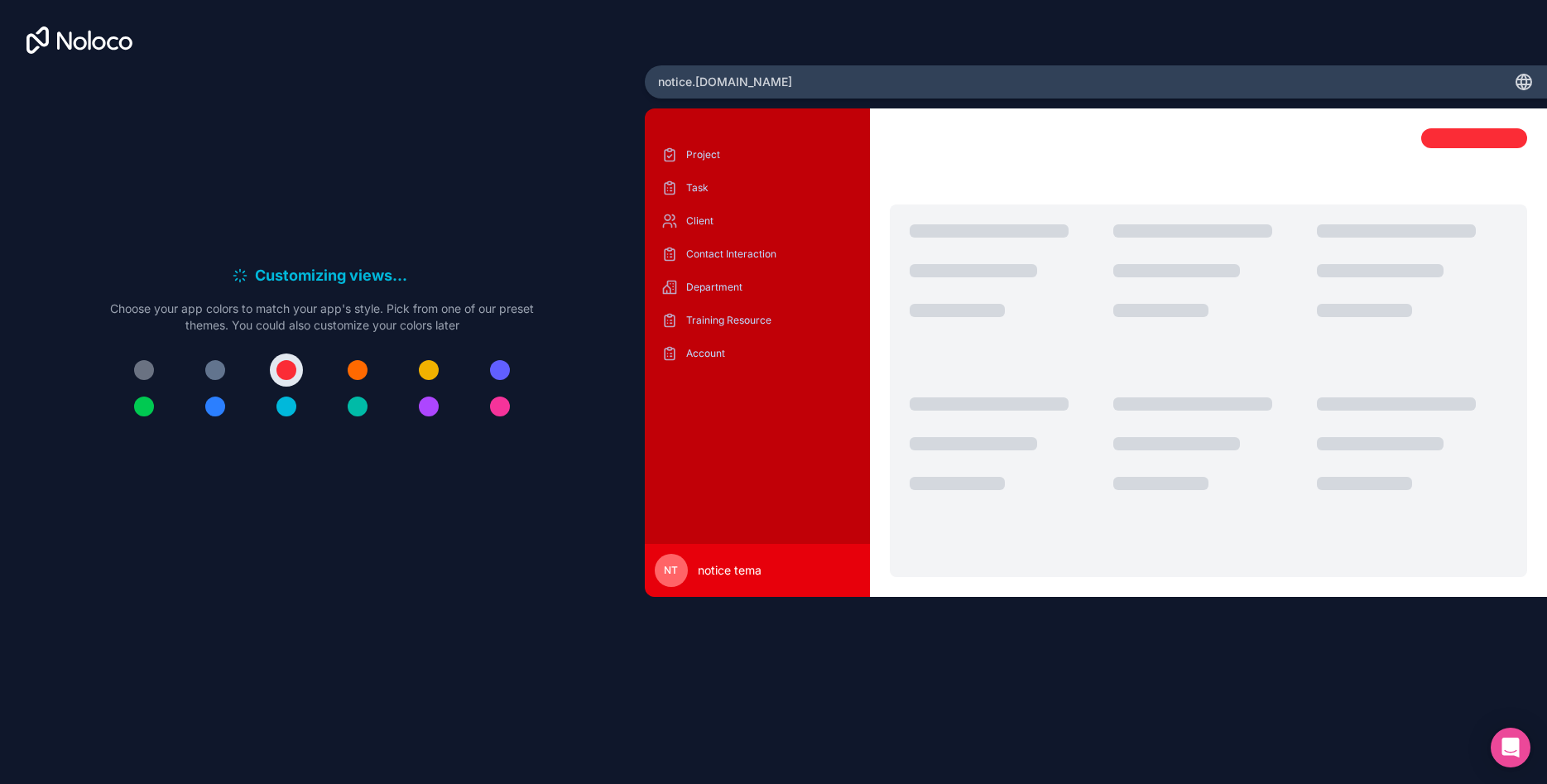
drag, startPoint x: 218, startPoint y: 339, endPoint x: 216, endPoint y: 349, distance: 10.2
click at [217, 341] on div "Customizing views . . . Meanwhile, let's personalize it! Choose your app colors…" at bounding box center [322, 350] width 424 height 172
click at [222, 373] on div at bounding box center [214, 369] width 19 height 19
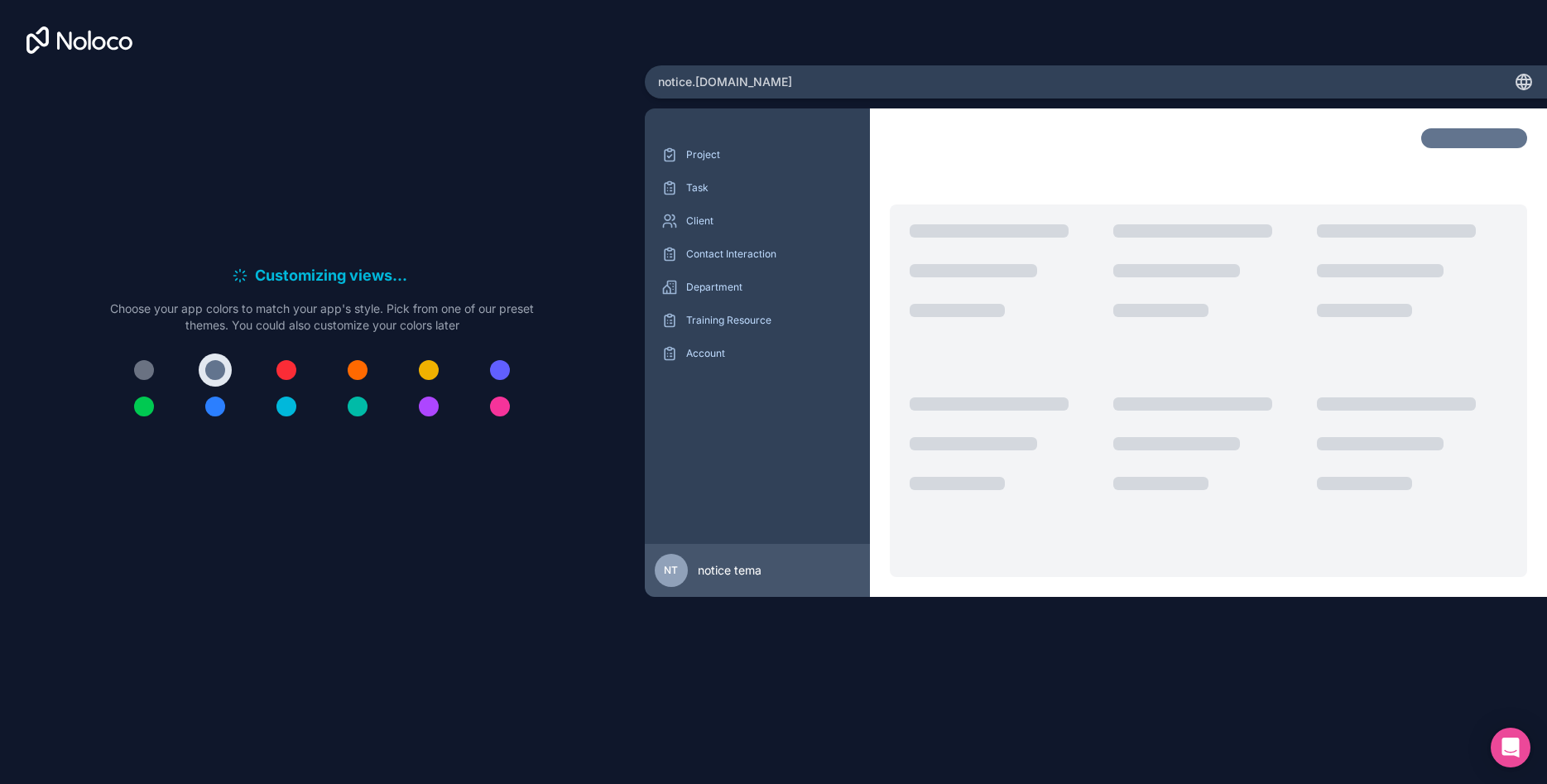
click at [282, 360] on button at bounding box center [286, 370] width 33 height 33
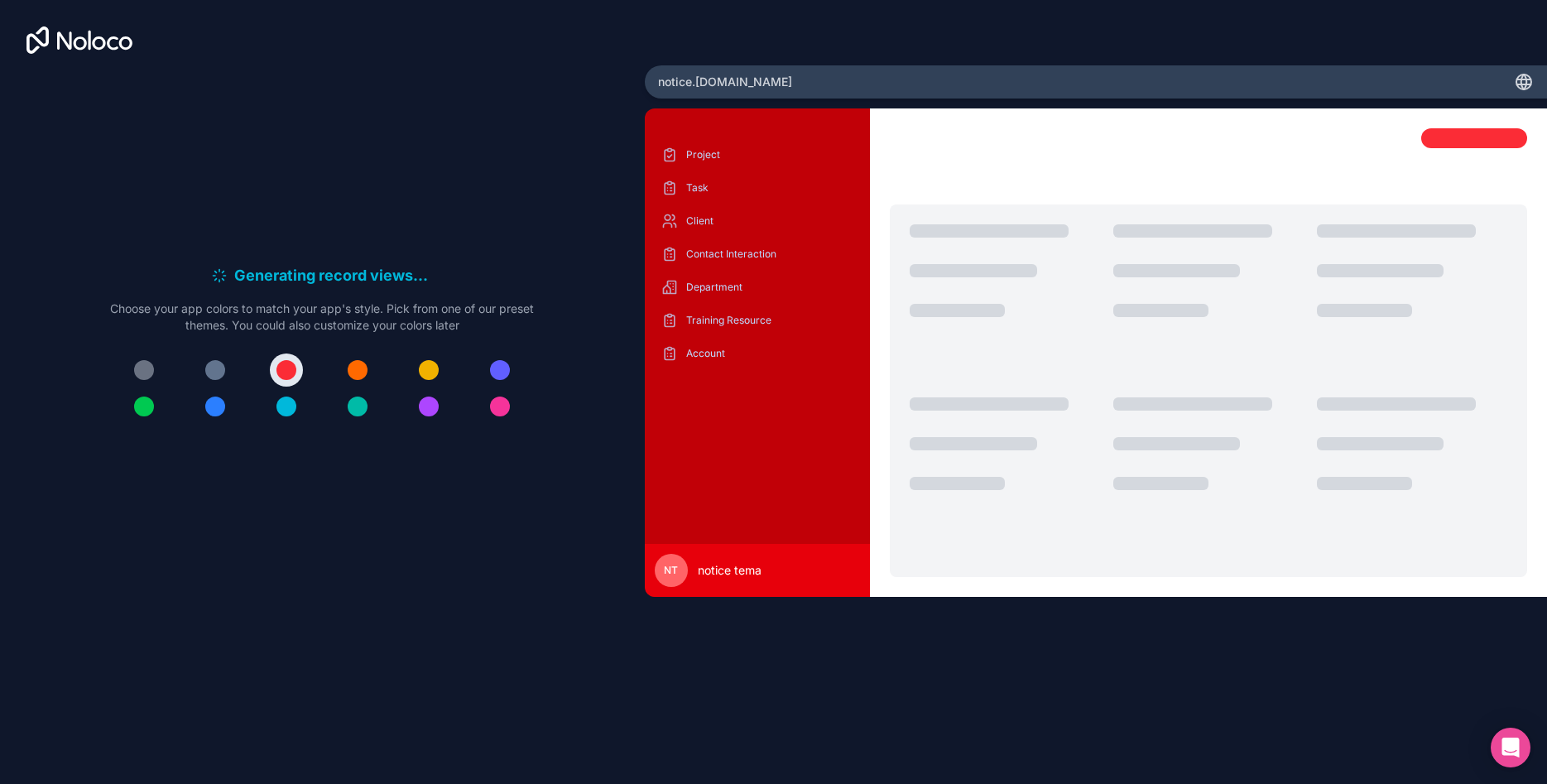
click at [228, 373] on button at bounding box center [215, 370] width 33 height 33
